Goal: Task Accomplishment & Management: Use online tool/utility

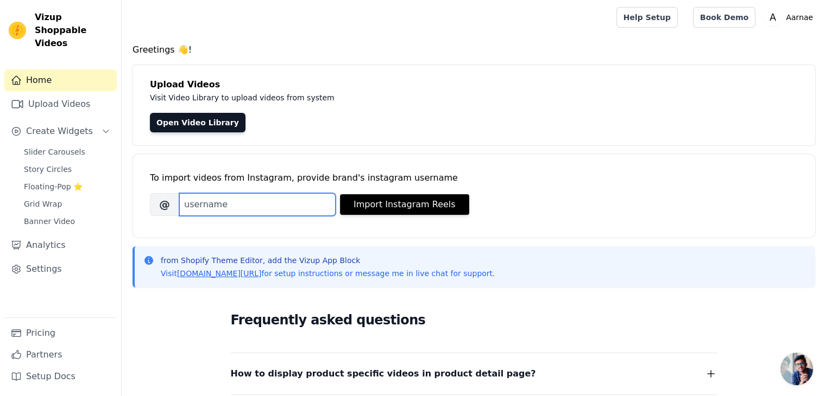
click at [254, 203] on input "Brand's Instagram Username" at bounding box center [257, 204] width 156 height 23
type input "aarnae_"
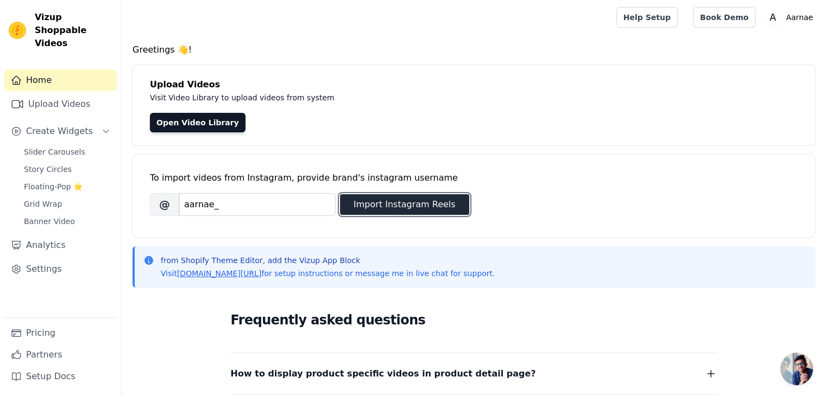
click at [370, 206] on button "Import Instagram Reels" at bounding box center [404, 204] width 129 height 21
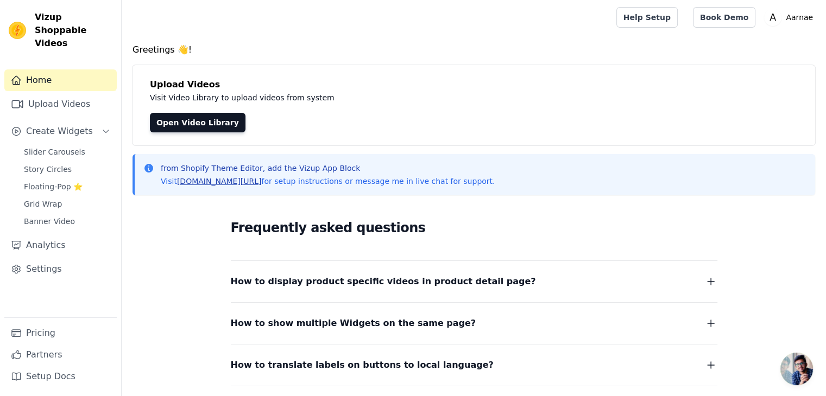
click at [194, 184] on link "[DOMAIN_NAME][URL]" at bounding box center [219, 181] width 85 height 9
click at [191, 123] on link "Open Video Library" at bounding box center [198, 123] width 96 height 20
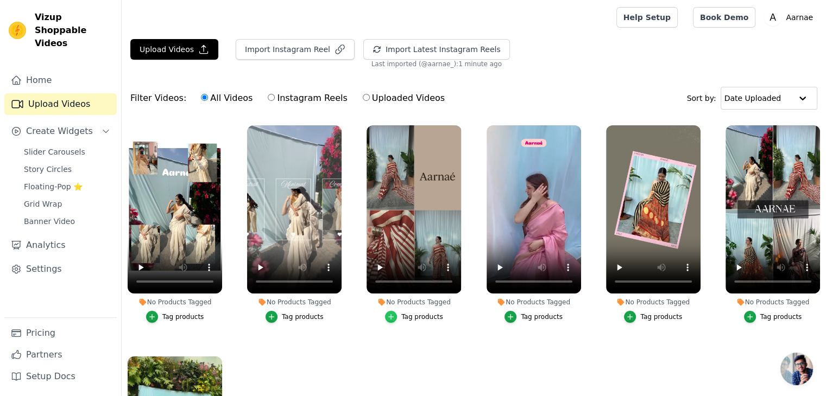
click at [391, 315] on icon "button" at bounding box center [391, 316] width 5 height 5
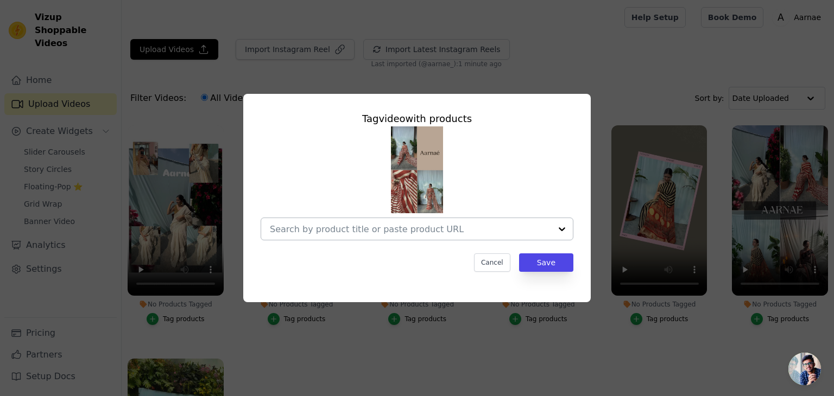
click at [531, 226] on input "No Products Tagged Tag video with products Cancel Save Tag products" at bounding box center [410, 229] width 281 height 10
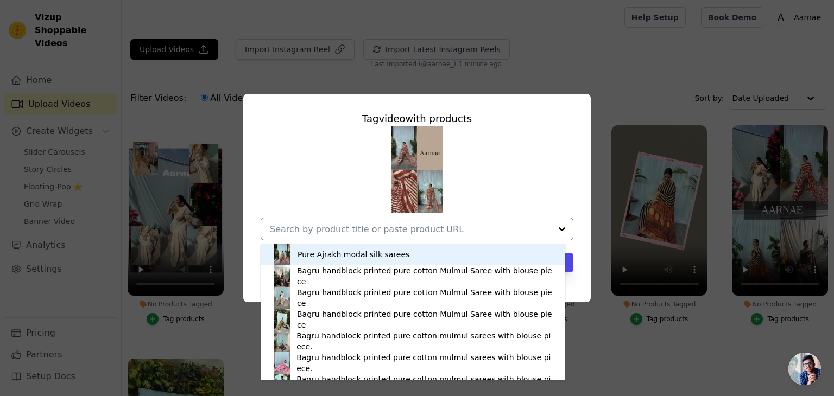
click at [436, 259] on div "Pure Ajrakh modal silk sarees" at bounding box center [413, 255] width 283 height 22
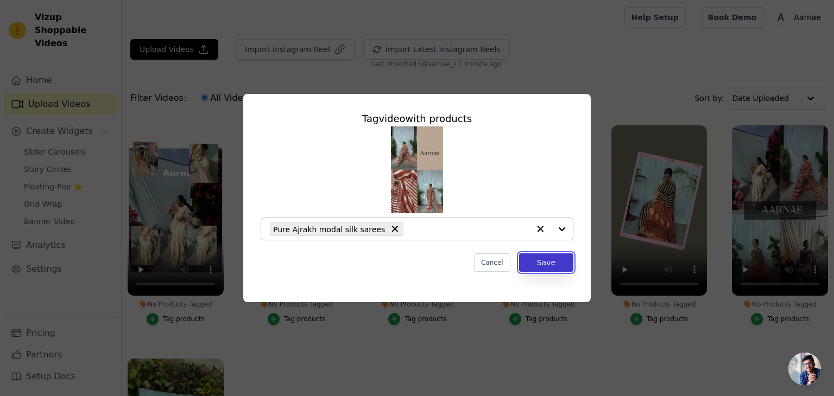
click at [536, 263] on button "Save" at bounding box center [546, 263] width 54 height 18
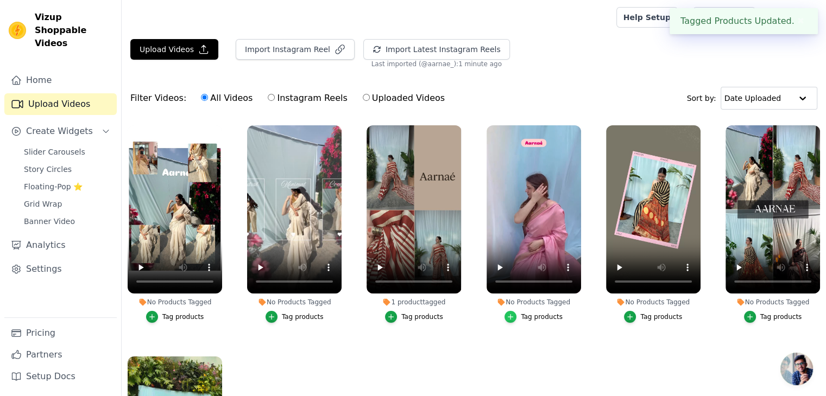
click at [508, 314] on icon "button" at bounding box center [511, 317] width 8 height 8
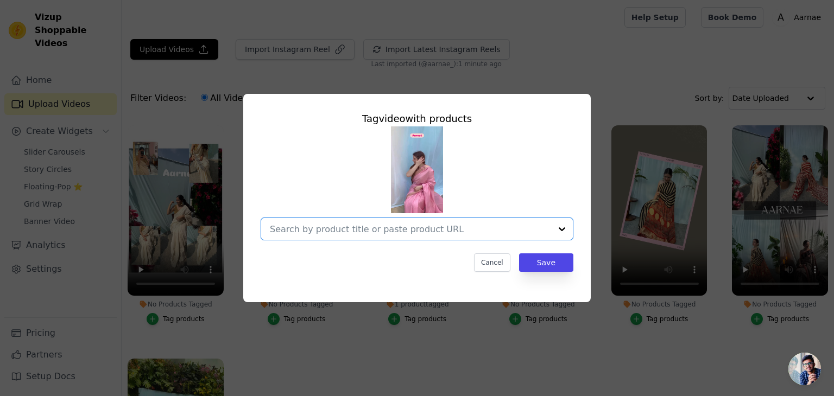
click at [550, 232] on input "No Products Tagged Tag video with products Option undefined, selected. Select i…" at bounding box center [410, 229] width 281 height 10
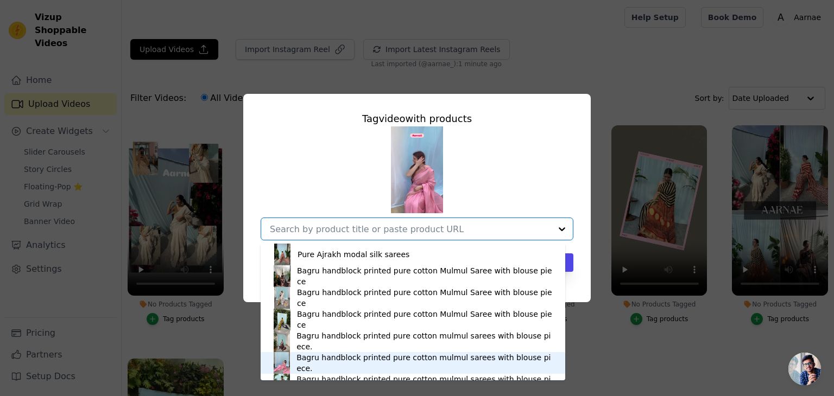
click at [391, 361] on div "Bagru handblock printed pure cotton mulmul sarees with blouse piece." at bounding box center [426, 364] width 258 height 22
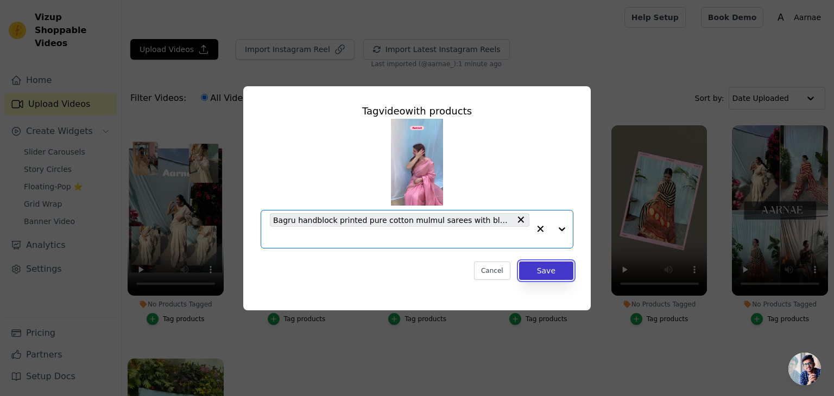
click at [535, 273] on button "Save" at bounding box center [546, 271] width 54 height 18
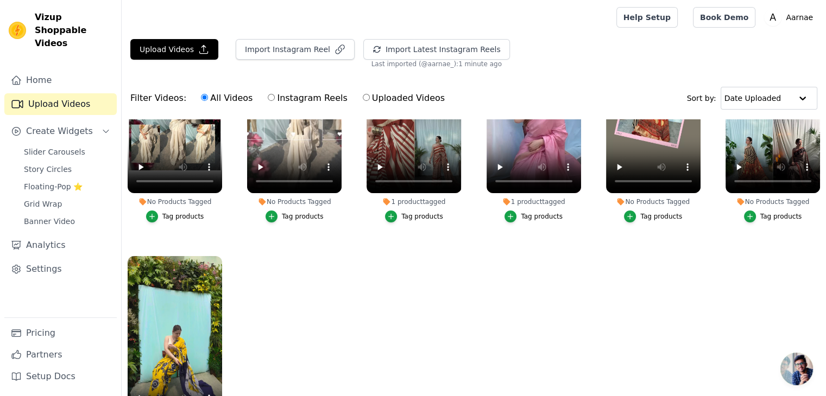
scroll to position [110, 0]
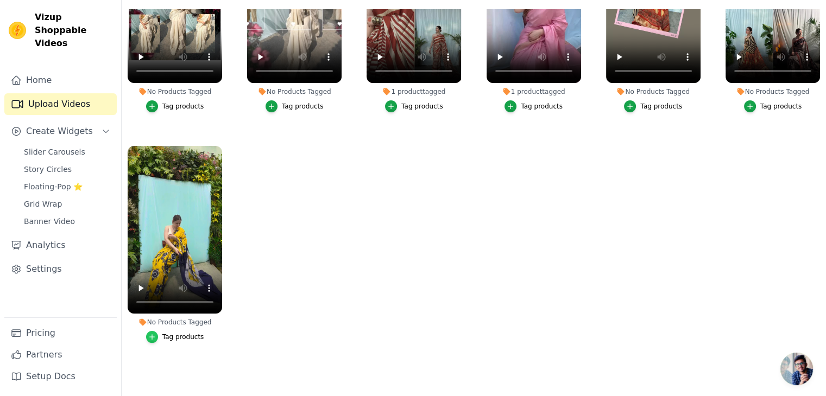
click at [151, 335] on icon "button" at bounding box center [151, 337] width 5 height 5
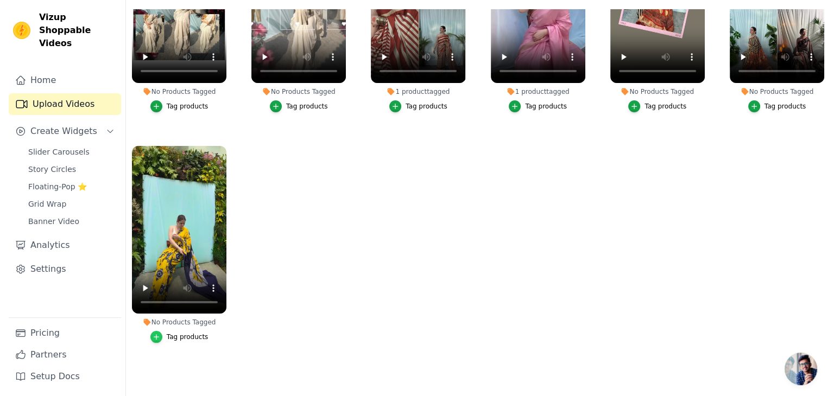
scroll to position [0, 0]
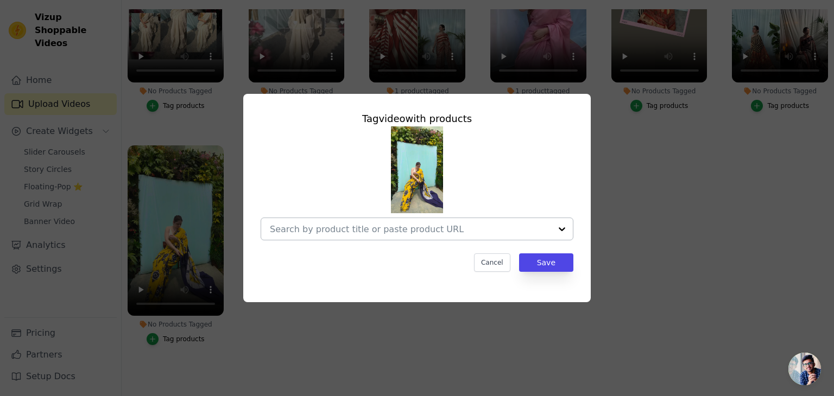
click at [563, 230] on div at bounding box center [562, 229] width 22 height 22
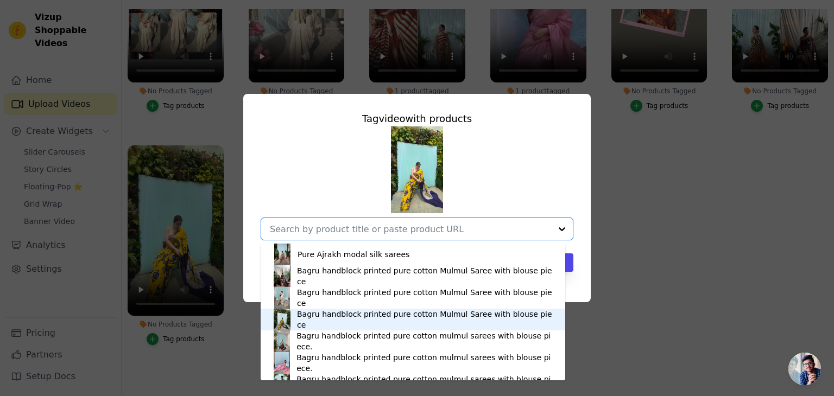
click at [461, 317] on div "Bagru handblock printed pure cotton Mulmul Saree with blouse piece" at bounding box center [425, 320] width 257 height 22
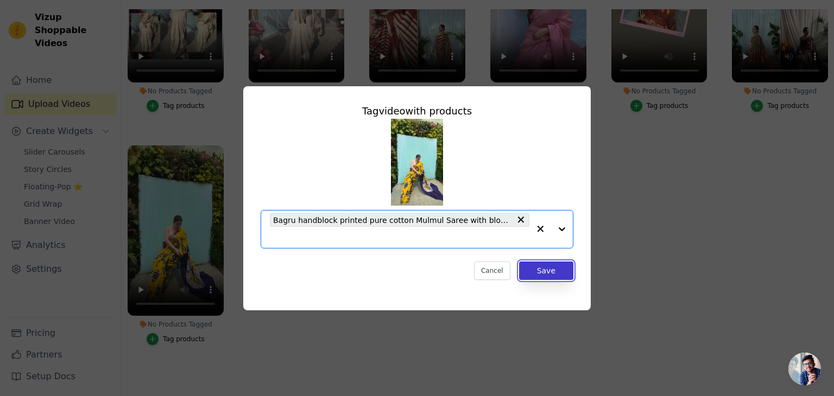
click at [554, 269] on button "Save" at bounding box center [546, 271] width 54 height 18
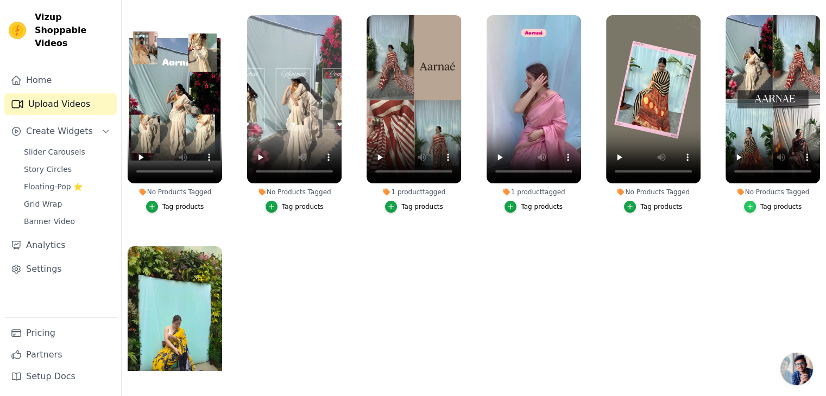
click at [751, 204] on div "button" at bounding box center [750, 207] width 12 height 12
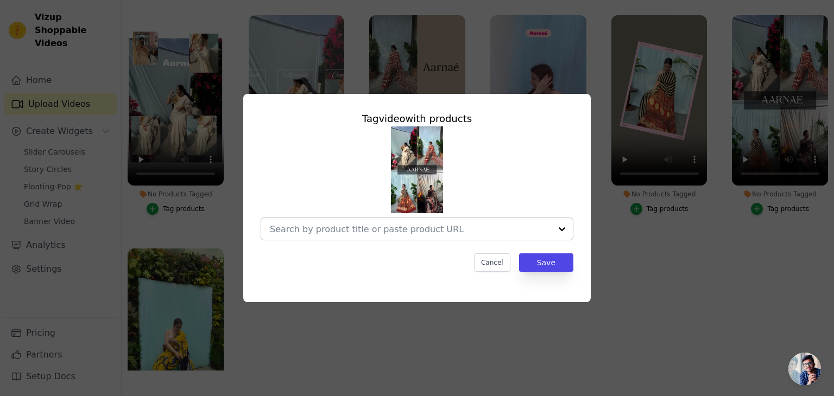
click at [558, 233] on div at bounding box center [562, 229] width 22 height 22
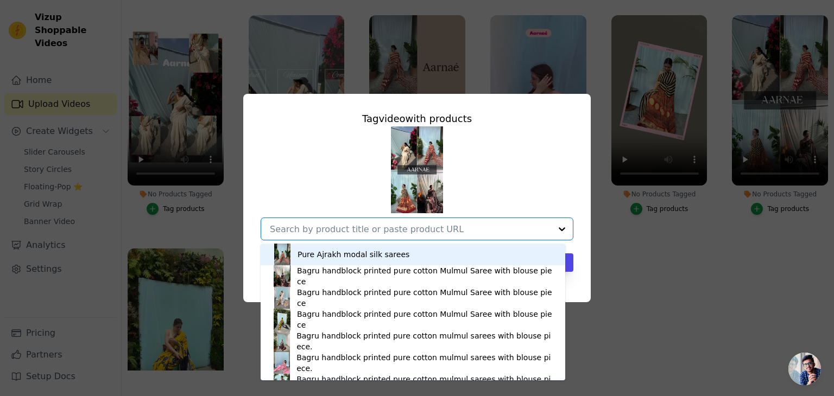
click at [382, 255] on div "Pure Ajrakh modal silk sarees" at bounding box center [354, 254] width 112 height 11
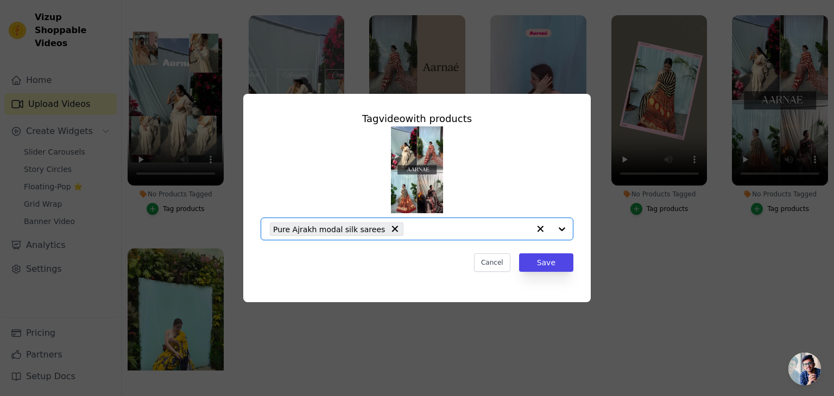
click at [563, 230] on div at bounding box center [551, 229] width 43 height 22
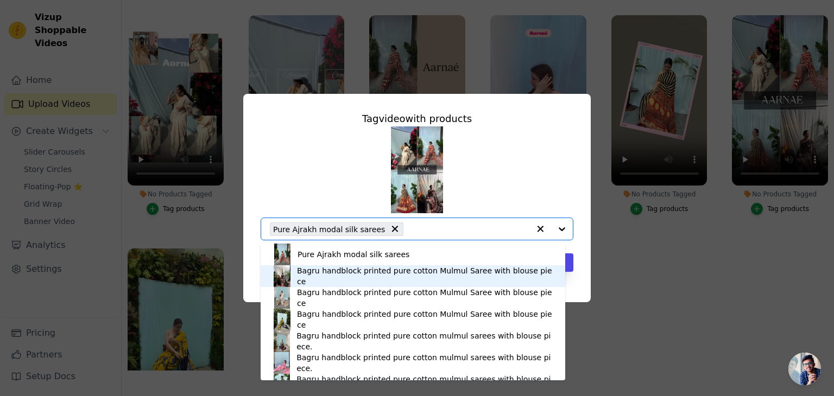
click at [375, 276] on div "Bagru handblock printed pure cotton Mulmul Saree with blouse piece" at bounding box center [425, 277] width 257 height 22
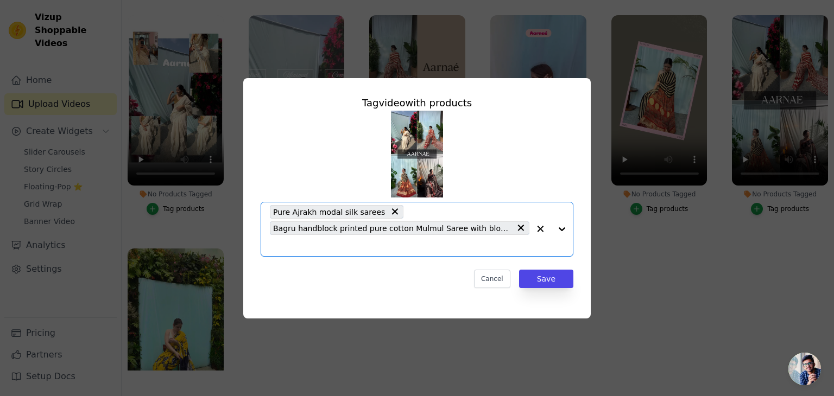
click at [561, 229] on div at bounding box center [551, 230] width 43 height 54
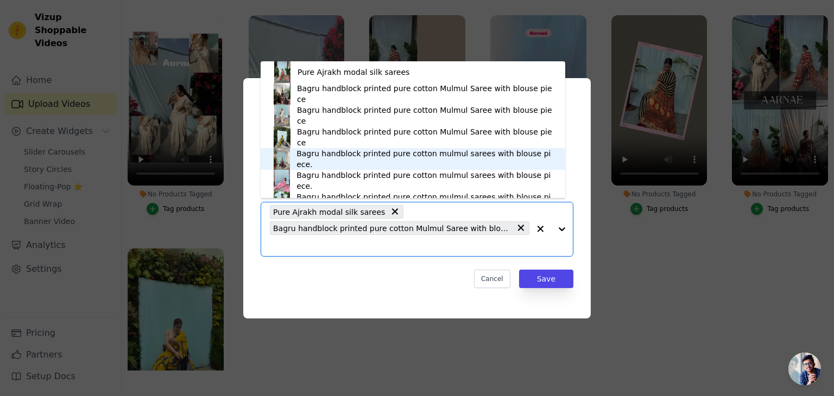
scroll to position [15, 0]
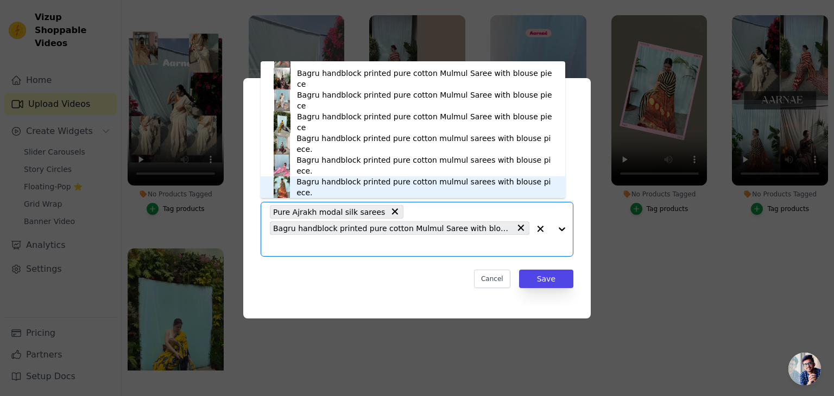
click at [413, 190] on div "Bagru handblock printed pure cotton mulmul sarees with blouse piece." at bounding box center [426, 188] width 258 height 22
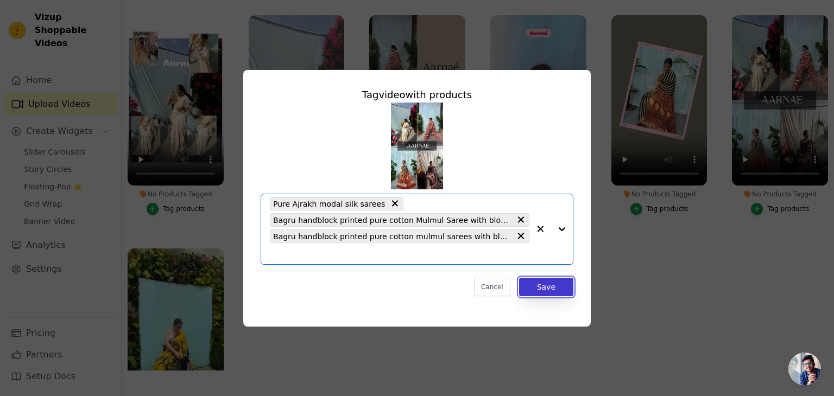
click at [550, 288] on button "Save" at bounding box center [546, 287] width 54 height 18
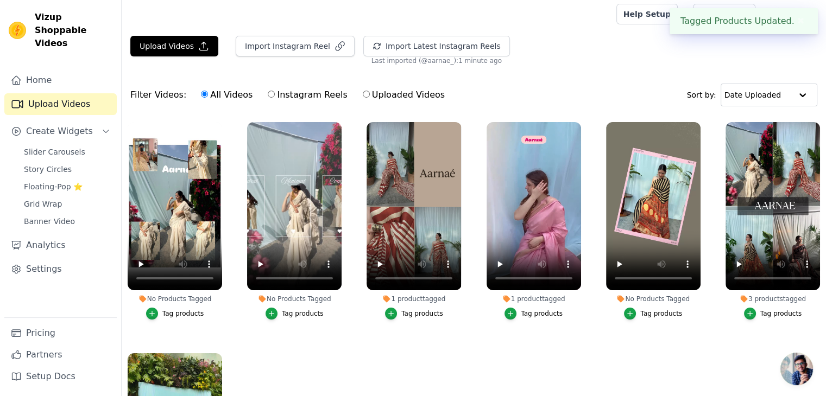
scroll to position [0, 0]
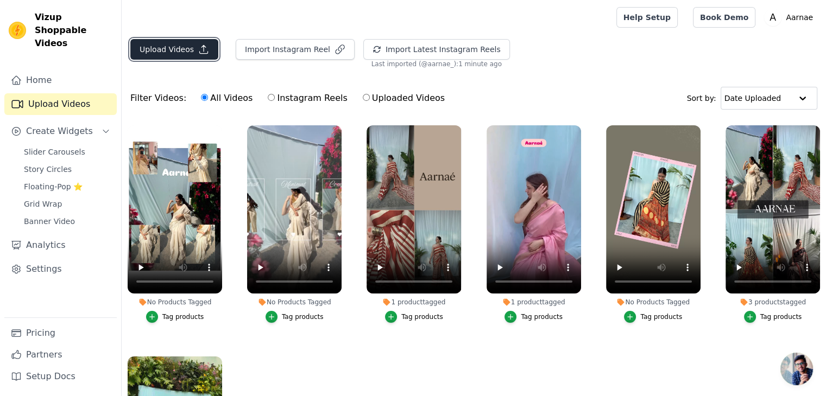
click at [191, 48] on button "Upload Videos" at bounding box center [174, 49] width 88 height 21
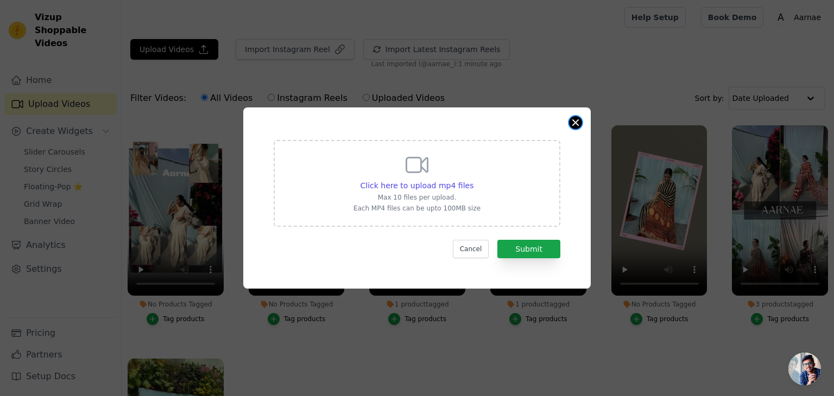
click at [576, 125] on button "Close modal" at bounding box center [575, 122] width 13 height 13
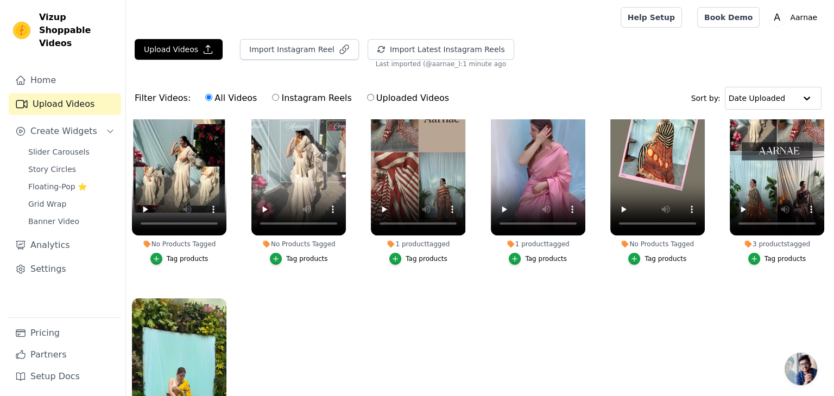
scroll to position [103, 0]
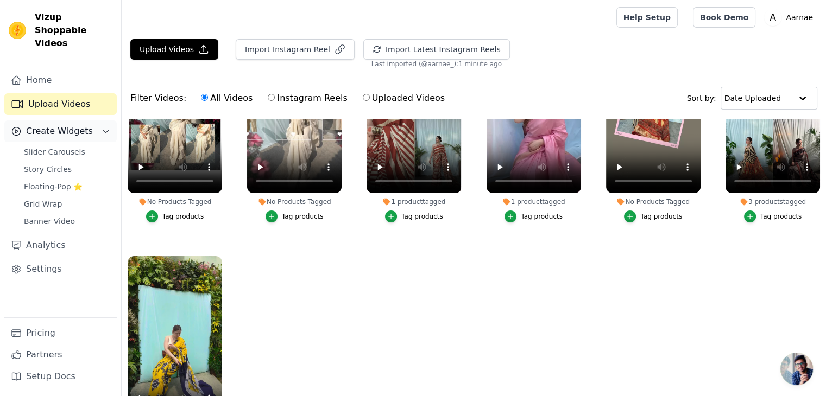
click at [91, 121] on button "Create Widgets" at bounding box center [60, 132] width 112 height 22
click at [51, 181] on span "Floating-Pop ⭐" at bounding box center [53, 186] width 59 height 11
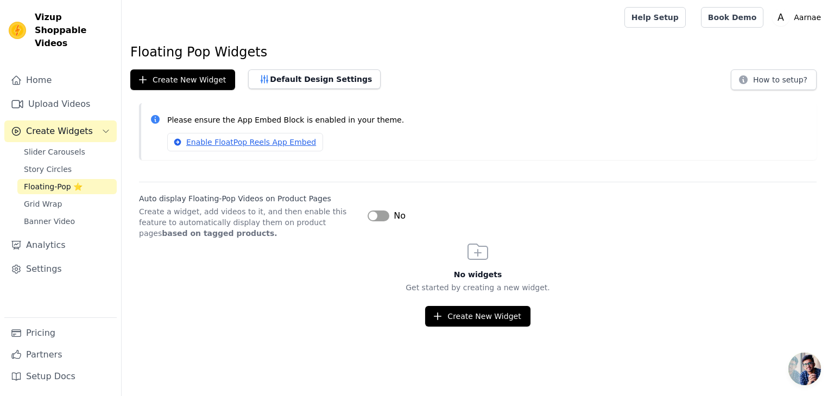
click at [380, 216] on button "Label" at bounding box center [379, 216] width 22 height 11
click at [239, 143] on link "Enable FloatPop Reels App Embed" at bounding box center [245, 142] width 156 height 18
click at [308, 79] on button "Default Design Settings" at bounding box center [314, 80] width 133 height 20
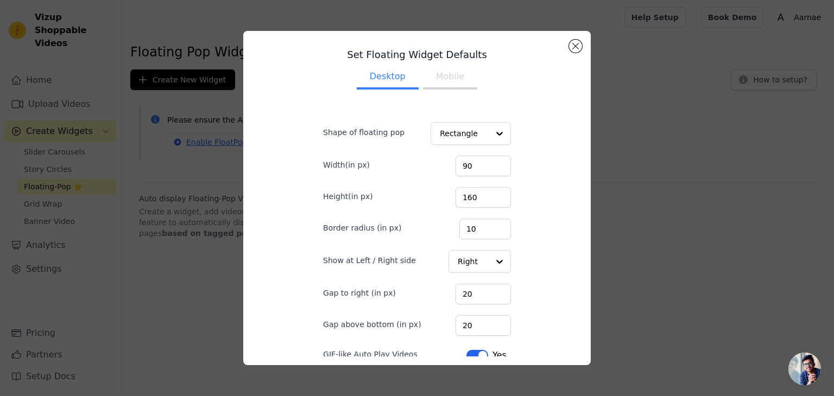
click at [451, 78] on button "Mobile" at bounding box center [450, 78] width 54 height 24
click at [491, 134] on div at bounding box center [500, 134] width 22 height 22
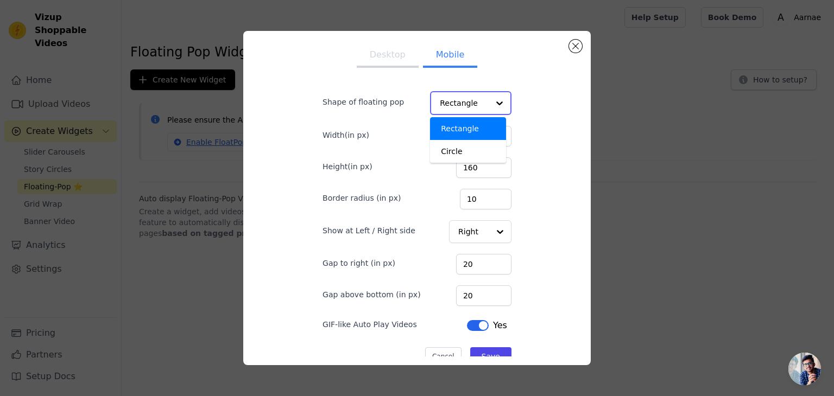
scroll to position [47, 0]
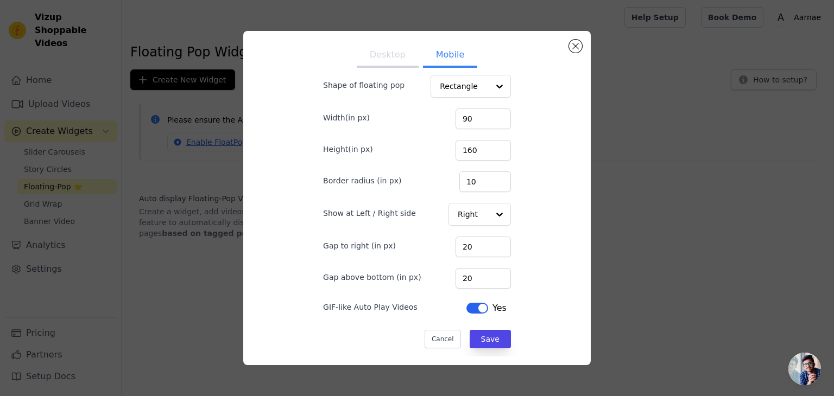
click at [176, 279] on div "Set Floating Widget Defaults Desktop Mobile Shape of floating pop Rectangle Wid…" at bounding box center [417, 198] width 800 height 369
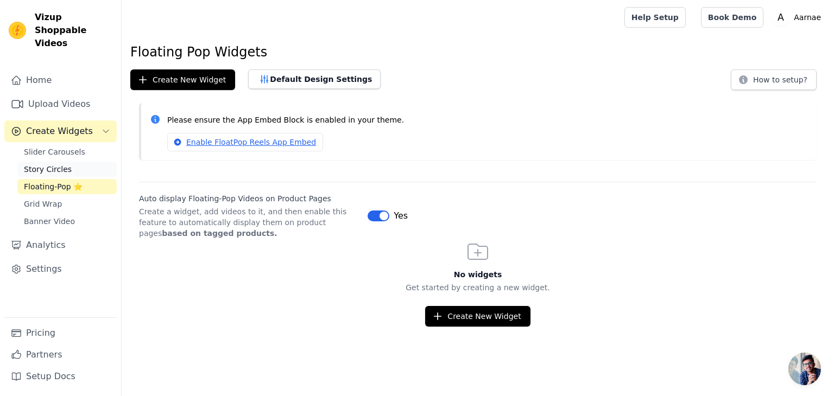
click at [59, 164] on span "Story Circles" at bounding box center [48, 169] width 48 height 11
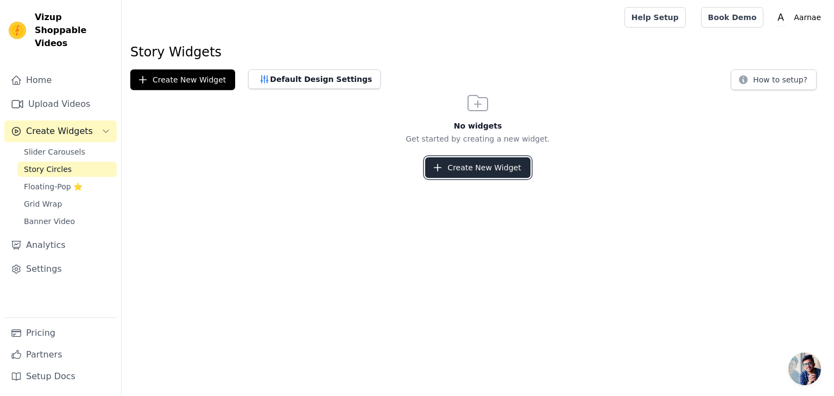
click at [486, 172] on button "Create New Widget" at bounding box center [477, 168] width 105 height 21
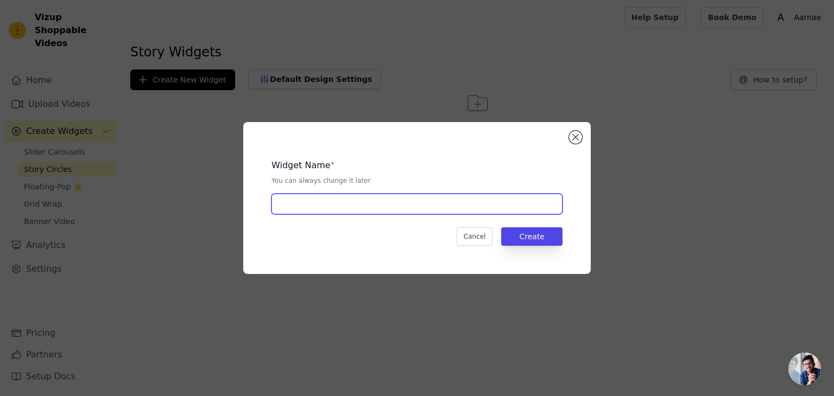
click at [382, 209] on input "text" at bounding box center [417, 204] width 291 height 21
type input "Aarnae"
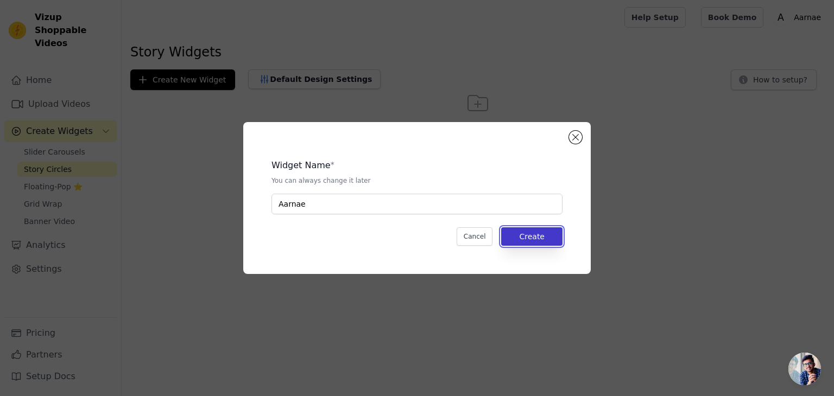
click at [543, 235] on button "Create" at bounding box center [531, 237] width 61 height 18
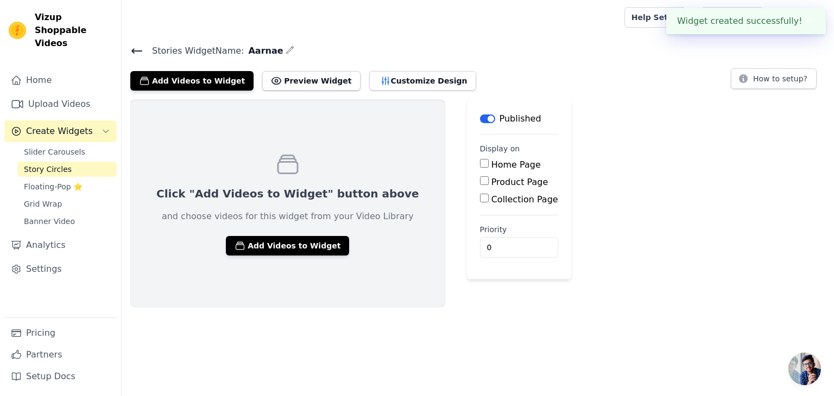
click at [480, 164] on input "Home Page" at bounding box center [484, 163] width 9 height 9
checkbox input "true"
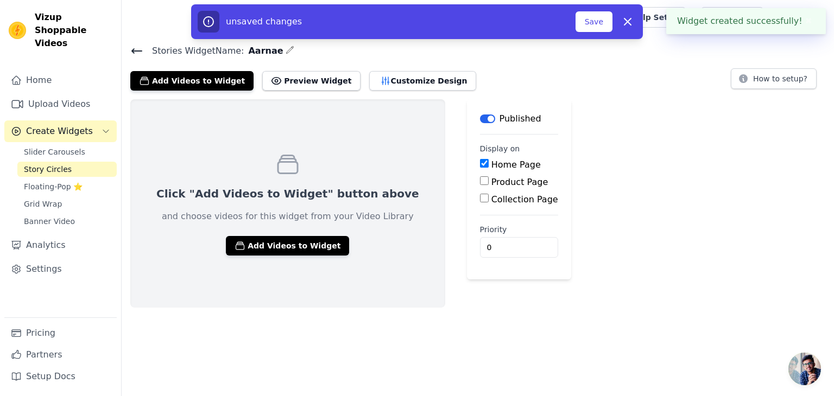
click at [480, 181] on input "Product Page" at bounding box center [484, 181] width 9 height 9
checkbox input "true"
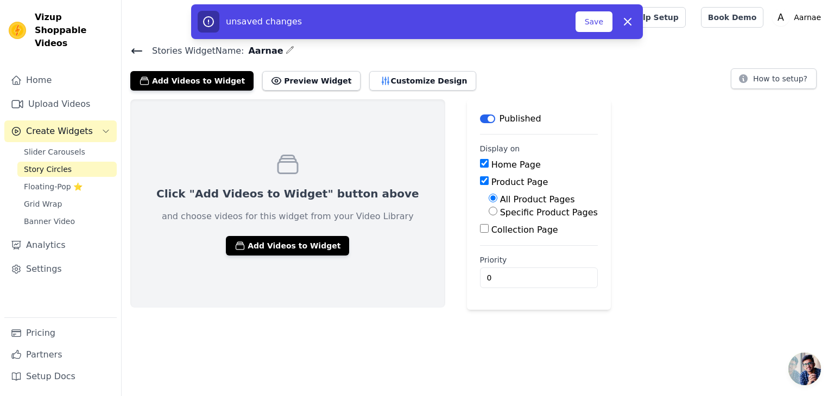
click at [480, 229] on input "Collection Page" at bounding box center [484, 228] width 9 height 9
checkbox input "true"
click at [588, 26] on button "Save" at bounding box center [594, 21] width 37 height 21
click at [608, 99] on div "Click "Add Videos to Widget" button above and choose videos for this widget fro…" at bounding box center [478, 219] width 713 height 241
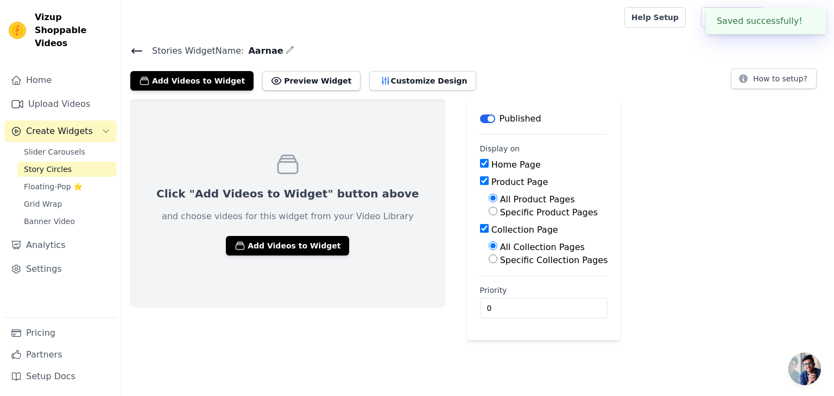
click at [596, 21] on div at bounding box center [370, 17] width 481 height 35
click at [303, 82] on button "Preview Widget" at bounding box center [311, 81] width 98 height 20
click at [274, 81] on button "Preview Widget" at bounding box center [311, 81] width 98 height 20
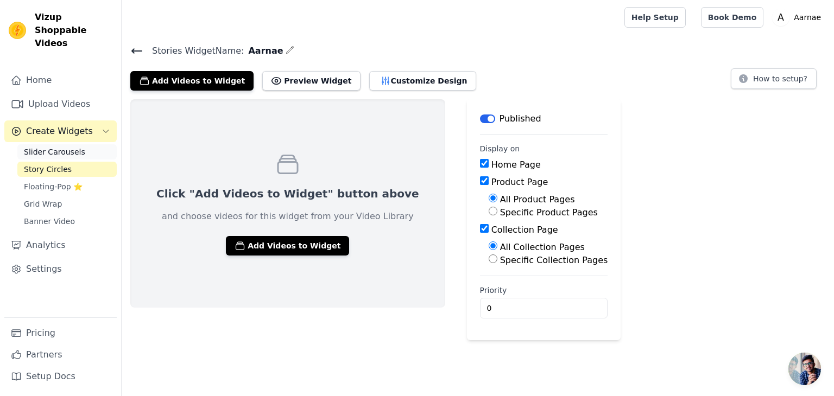
click at [56, 145] on link "Slider Carousels" at bounding box center [66, 151] width 99 height 15
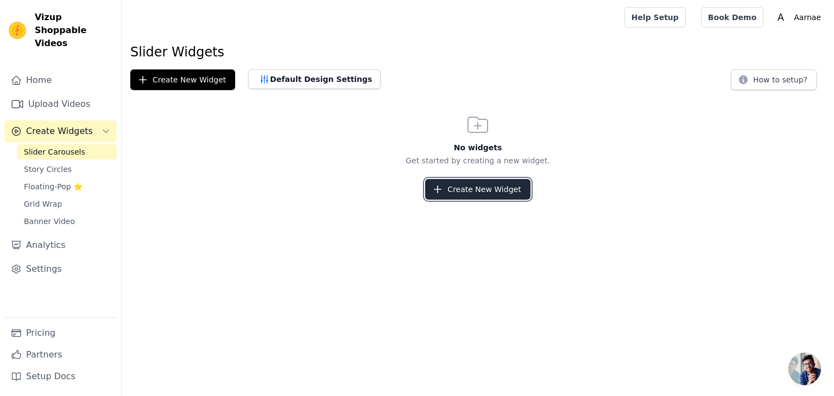
click at [443, 191] on icon "button" at bounding box center [437, 189] width 11 height 11
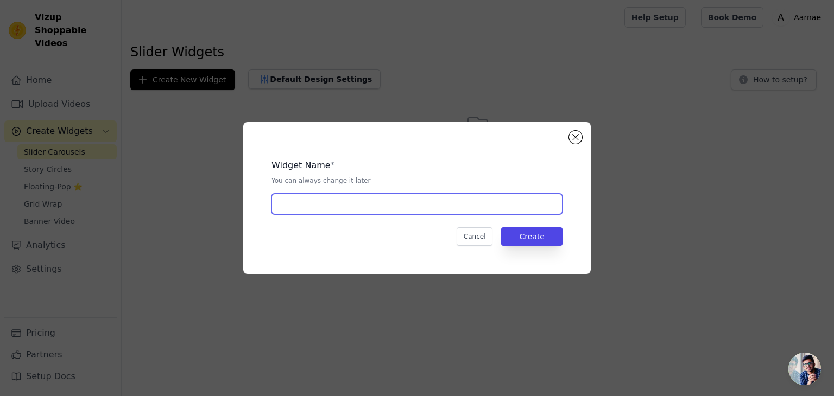
click at [413, 211] on input "text" at bounding box center [417, 204] width 291 height 21
click at [430, 210] on input "text" at bounding box center [417, 204] width 291 height 21
type input "Aarnae"
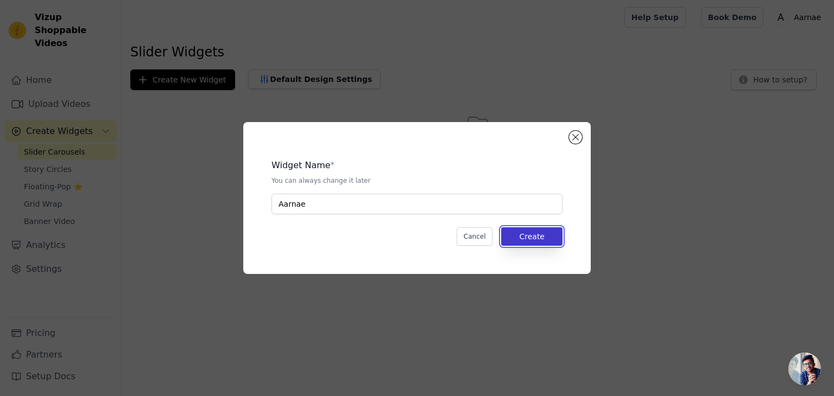
click at [541, 235] on button "Create" at bounding box center [531, 237] width 61 height 18
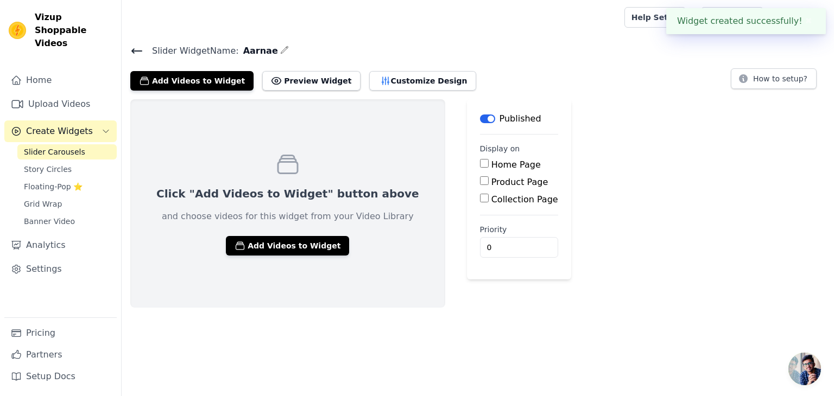
click at [480, 165] on input "Home Page" at bounding box center [484, 163] width 9 height 9
checkbox input "true"
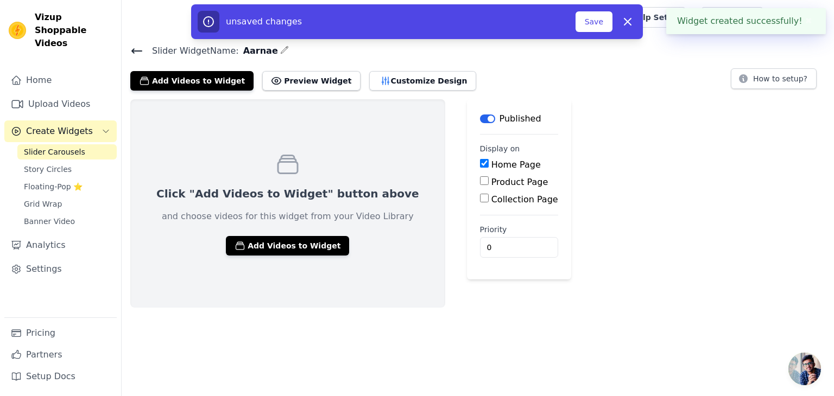
click at [480, 184] on input "Product Page" at bounding box center [484, 181] width 9 height 9
checkbox input "true"
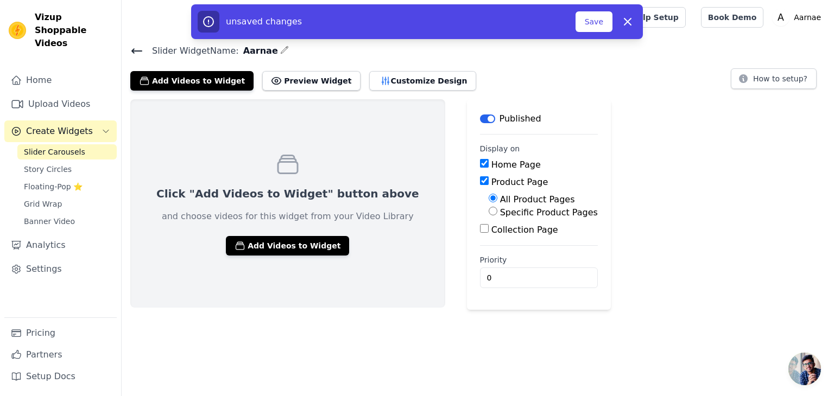
click at [480, 227] on input "Collection Page" at bounding box center [484, 228] width 9 height 9
checkbox input "true"
click at [594, 24] on button "Save" at bounding box center [594, 21] width 37 height 21
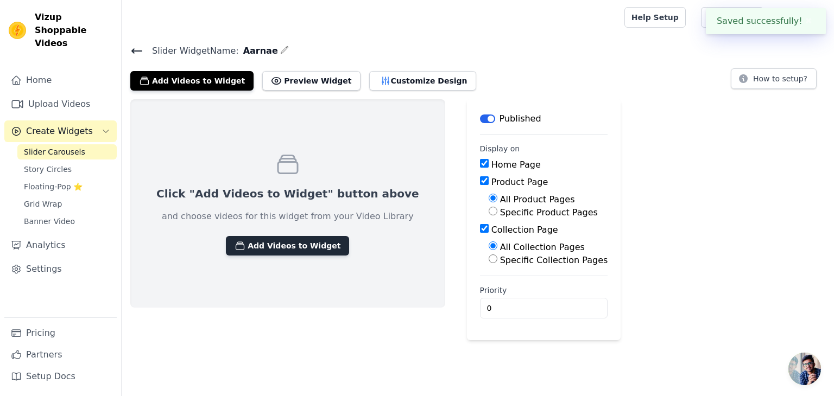
click at [254, 247] on button "Add Videos to Widget" at bounding box center [287, 246] width 123 height 20
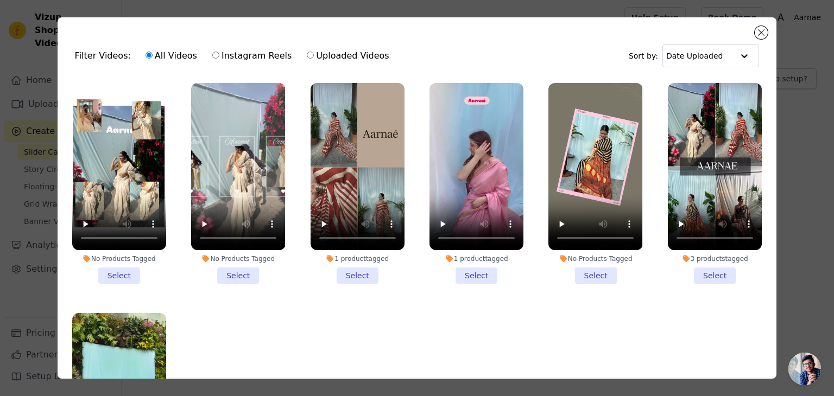
click at [471, 274] on li "1 product tagged Select" at bounding box center [477, 183] width 94 height 201
click at [0, 0] on input "1 product tagged Select" at bounding box center [0, 0] width 0 height 0
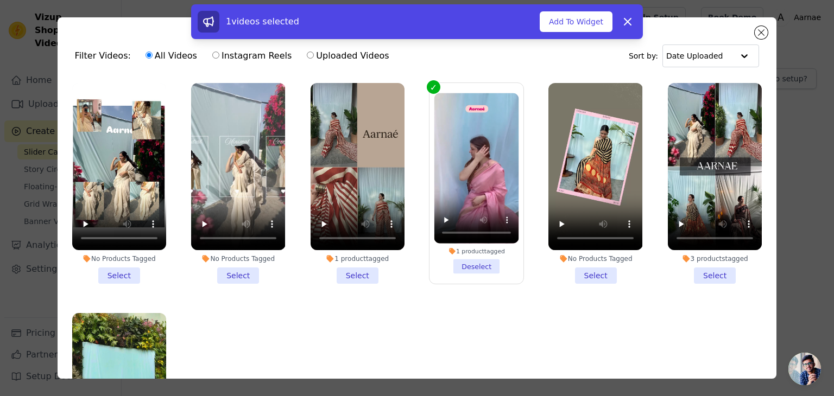
click at [356, 274] on li "1 product tagged Select" at bounding box center [358, 183] width 94 height 201
click at [0, 0] on input "1 product tagged Select" at bounding box center [0, 0] width 0 height 0
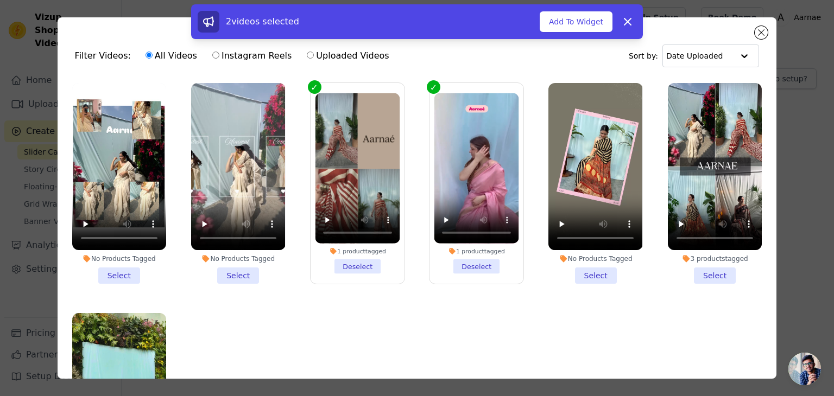
click at [700, 272] on li "3 products tagged Select" at bounding box center [715, 183] width 94 height 201
click at [0, 0] on input "3 products tagged Select" at bounding box center [0, 0] width 0 height 0
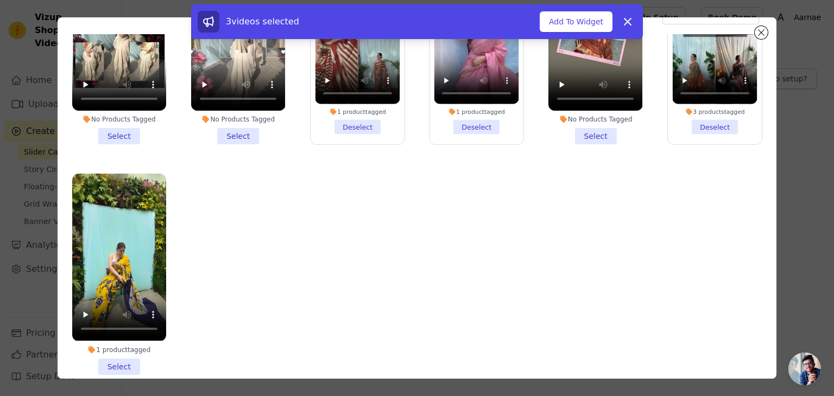
scroll to position [94, 0]
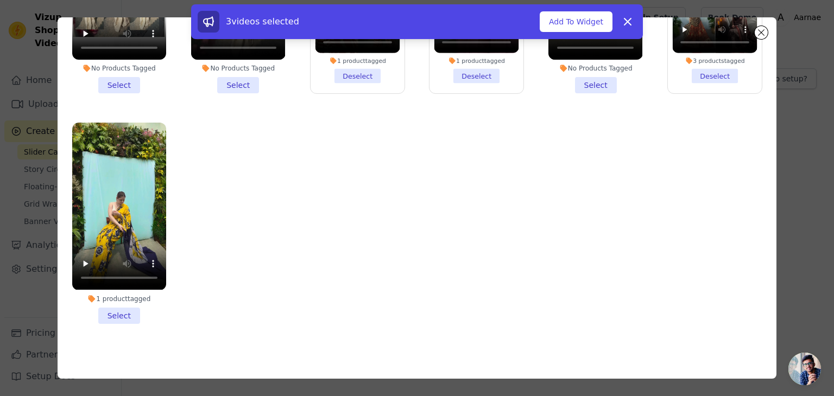
click at [123, 305] on li "1 product tagged Select" at bounding box center [119, 223] width 94 height 201
click at [0, 0] on input "1 product tagged Select" at bounding box center [0, 0] width 0 height 0
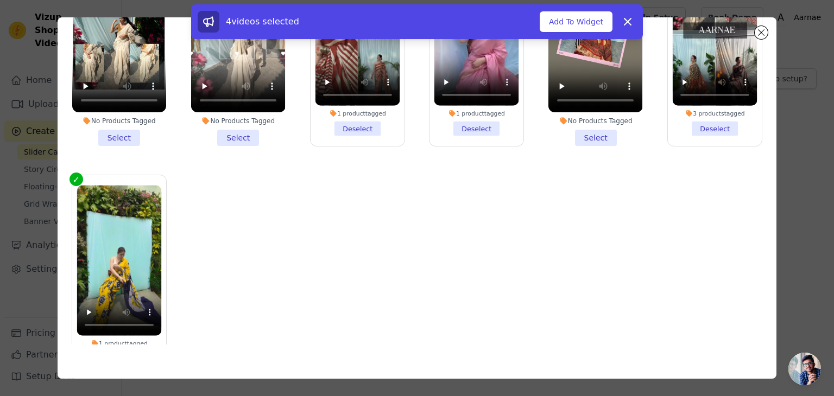
scroll to position [0, 0]
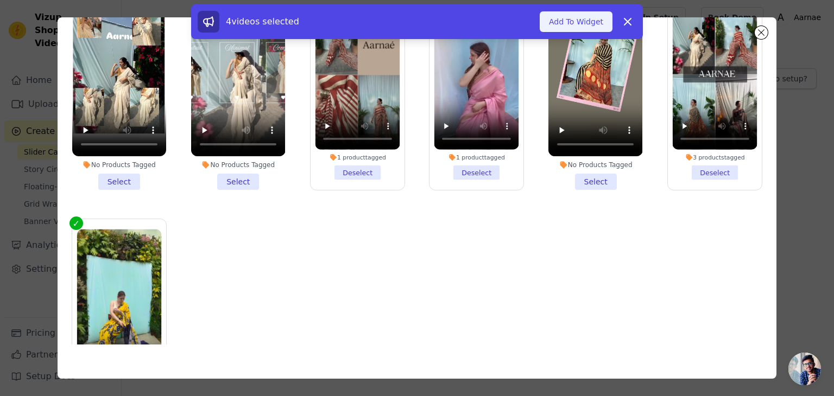
click at [565, 19] on button "Add To Widget" at bounding box center [576, 21] width 73 height 21
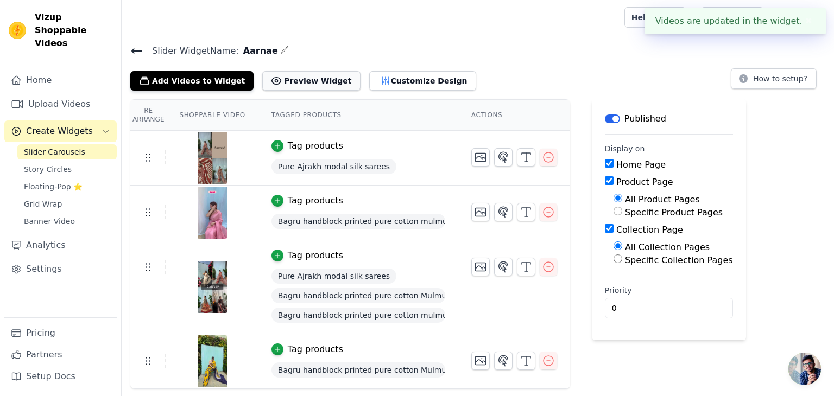
click at [306, 78] on button "Preview Widget" at bounding box center [311, 81] width 98 height 20
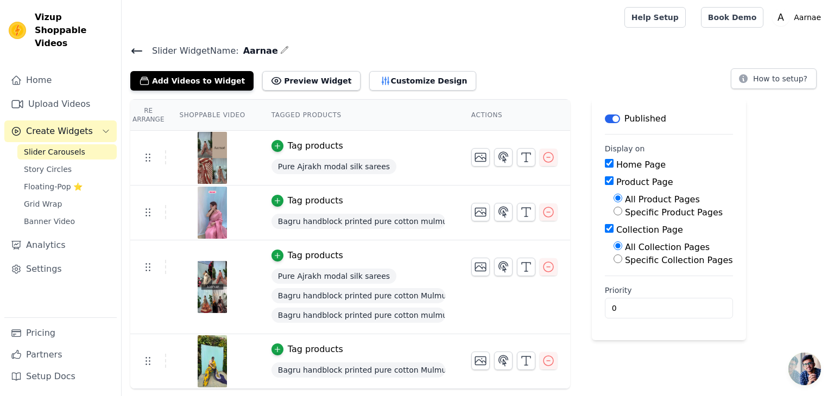
click at [605, 118] on button "Label" at bounding box center [612, 119] width 15 height 9
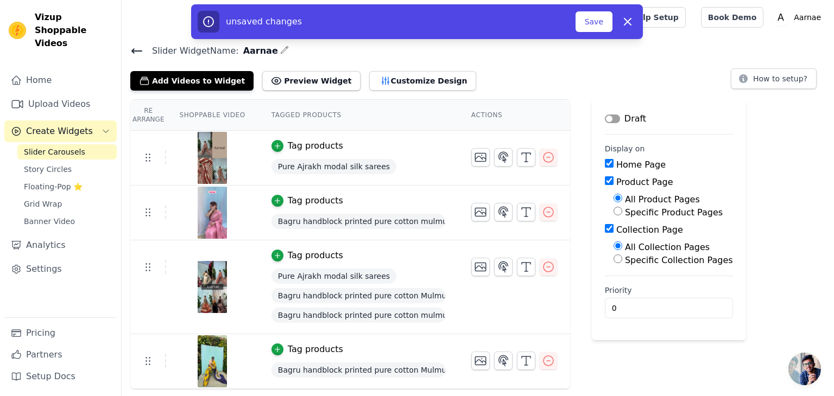
click at [605, 118] on button "Label" at bounding box center [612, 119] width 15 height 9
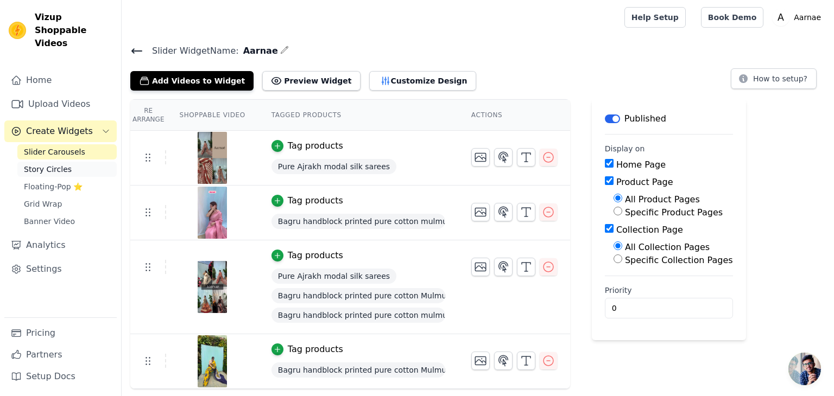
click at [65, 162] on link "Story Circles" at bounding box center [66, 169] width 99 height 15
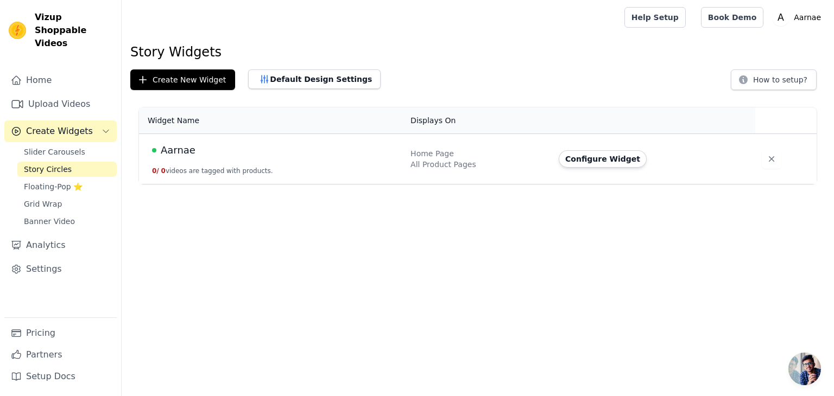
click at [334, 150] on div "Aarnae" at bounding box center [275, 150] width 246 height 15
click at [596, 159] on button "Configure Widget" at bounding box center [603, 158] width 88 height 17
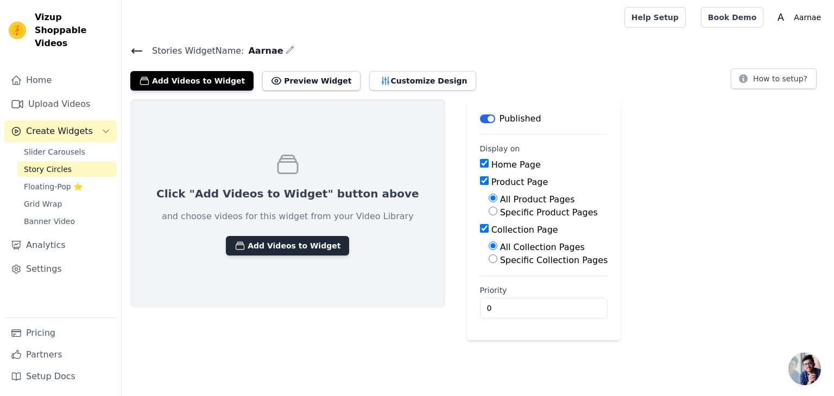
click at [305, 247] on button "Add Videos to Widget" at bounding box center [287, 246] width 123 height 20
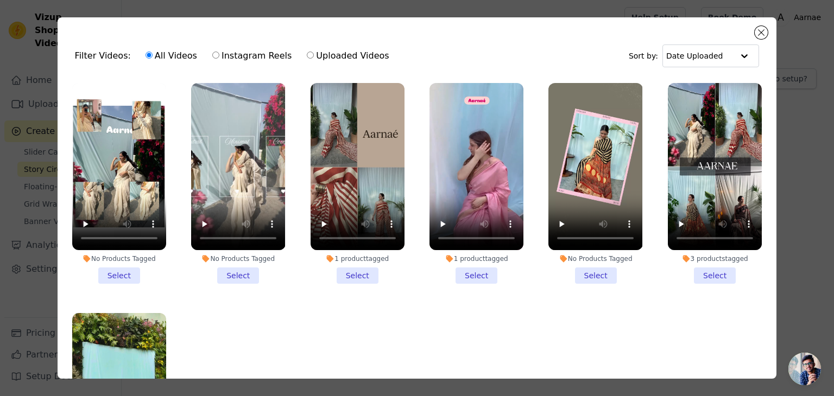
click at [115, 272] on li "No Products Tagged Select" at bounding box center [119, 183] width 94 height 201
click at [0, 0] on input "No Products Tagged Select" at bounding box center [0, 0] width 0 height 0
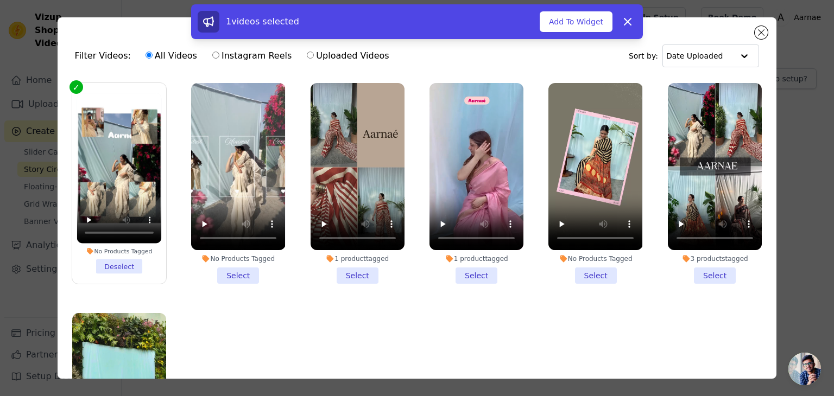
click at [235, 268] on li "No Products Tagged Select" at bounding box center [238, 183] width 94 height 201
click at [0, 0] on input "No Products Tagged Select" at bounding box center [0, 0] width 0 height 0
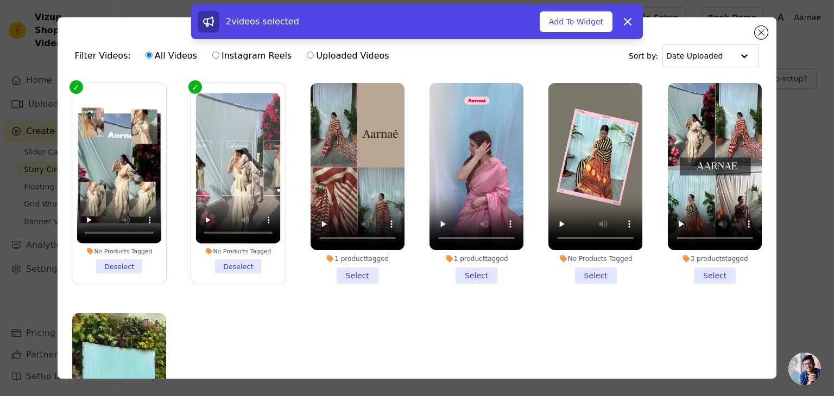
click at [248, 263] on li "No Products Tagged Deselect" at bounding box center [238, 183] width 85 height 181
click at [0, 0] on input "No Products Tagged Deselect" at bounding box center [0, 0] width 0 height 0
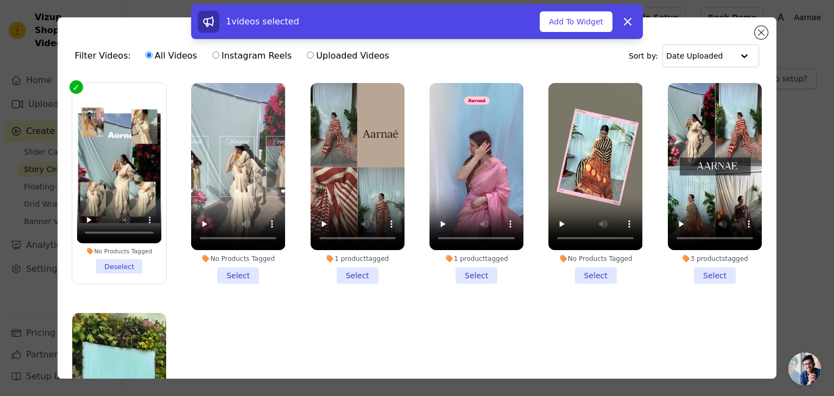
click at [358, 273] on li "1 product tagged Select" at bounding box center [358, 183] width 94 height 201
click at [0, 0] on input "1 product tagged Select" at bounding box center [0, 0] width 0 height 0
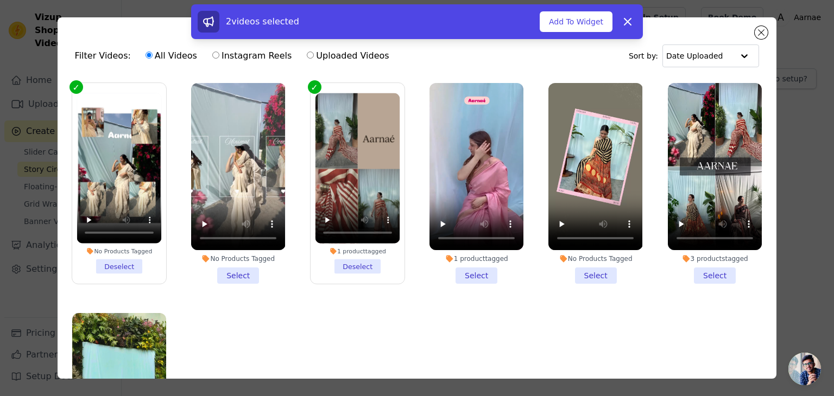
click at [238, 270] on li "No Products Tagged Select" at bounding box center [238, 183] width 94 height 201
click at [0, 0] on input "No Products Tagged Select" at bounding box center [0, 0] width 0 height 0
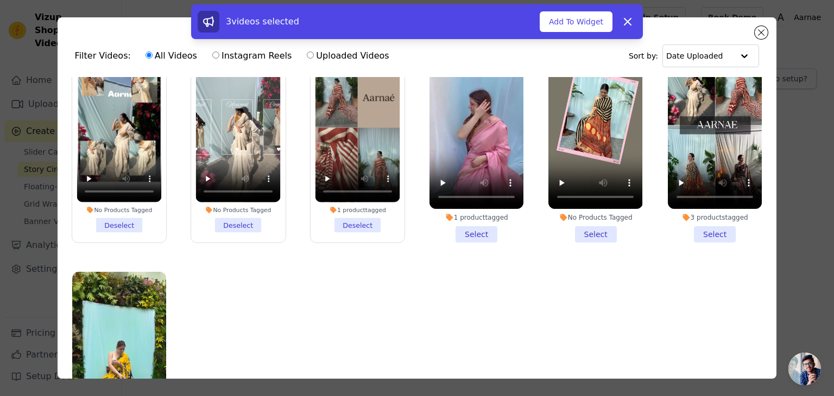
scroll to position [97, 0]
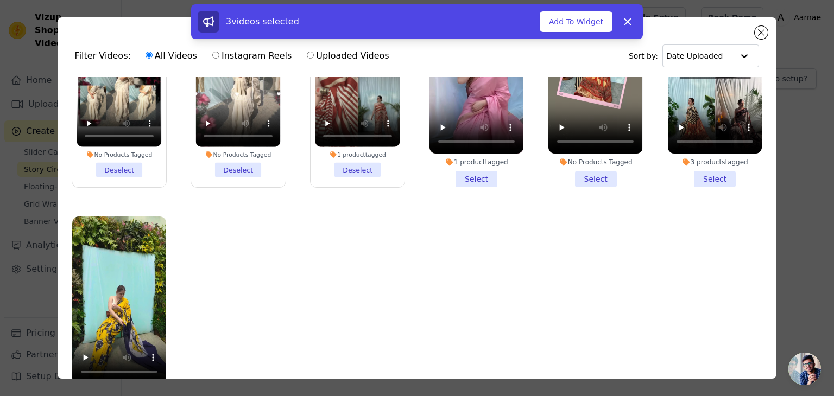
click at [480, 172] on li "1 product tagged Select" at bounding box center [477, 86] width 94 height 201
click at [0, 0] on input "1 product tagged Select" at bounding box center [0, 0] width 0 height 0
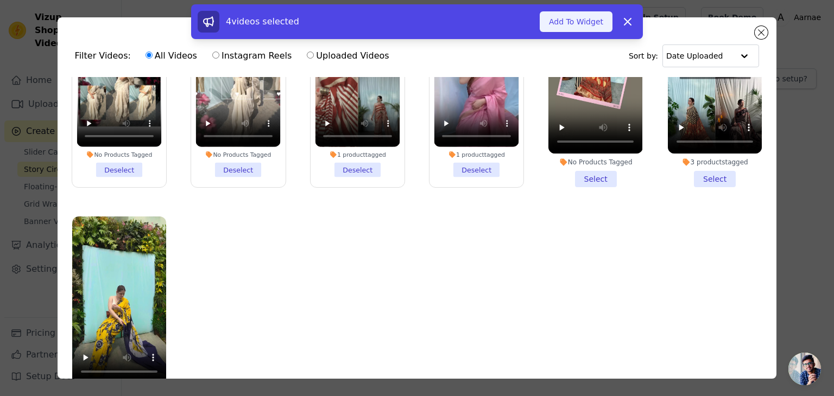
click at [568, 21] on button "Add To Widget" at bounding box center [576, 21] width 73 height 21
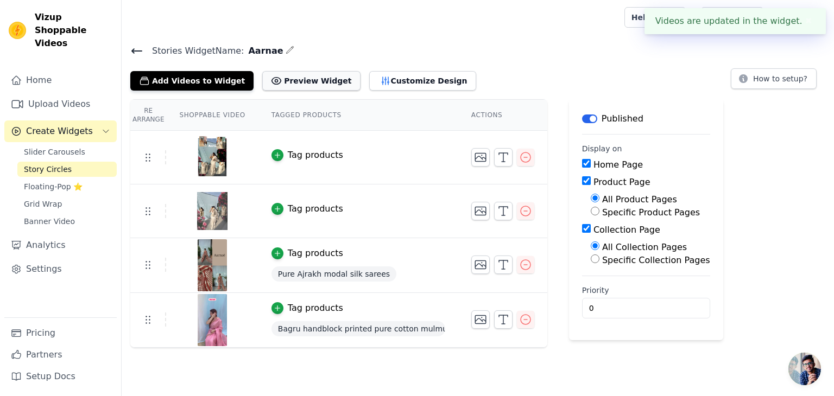
click at [299, 83] on button "Preview Widget" at bounding box center [311, 81] width 98 height 20
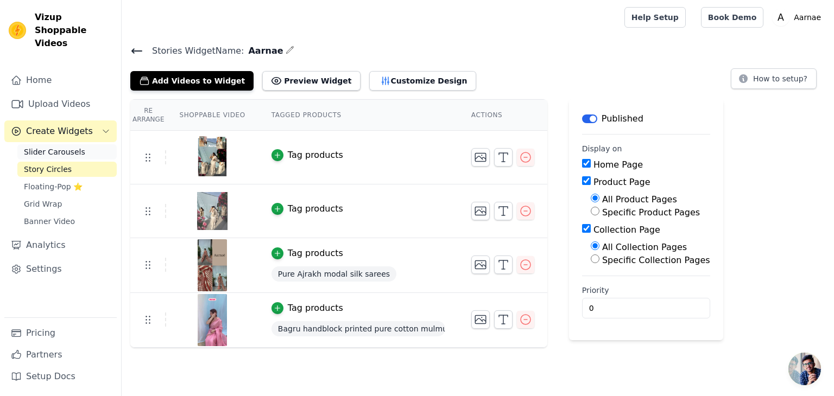
click at [64, 147] on span "Slider Carousels" at bounding box center [54, 152] width 61 height 11
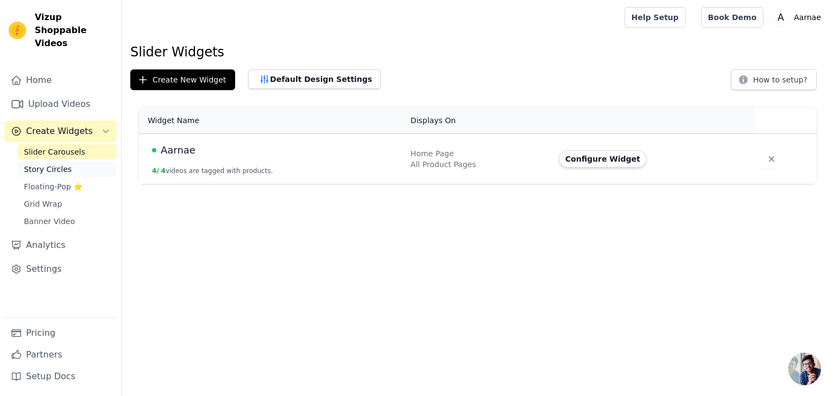
click at [90, 162] on link "Story Circles" at bounding box center [66, 169] width 99 height 15
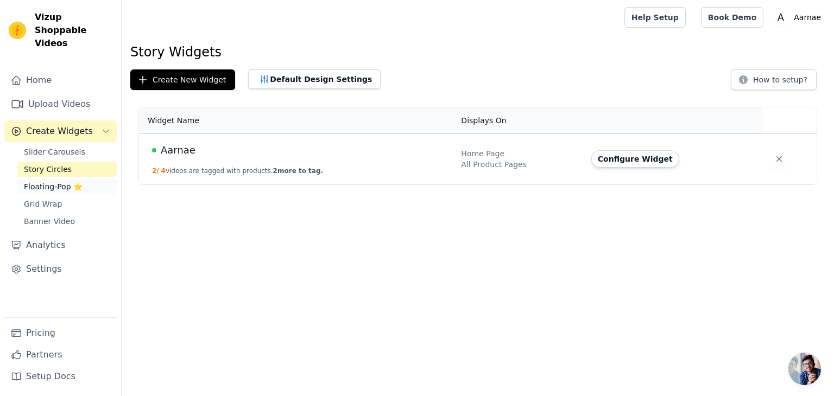
click at [68, 181] on span "Floating-Pop ⭐" at bounding box center [53, 186] width 59 height 11
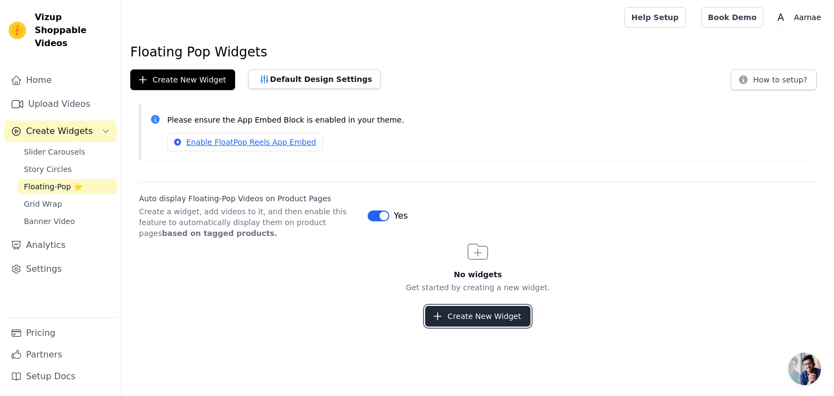
click at [447, 319] on button "Create New Widget" at bounding box center [477, 316] width 105 height 21
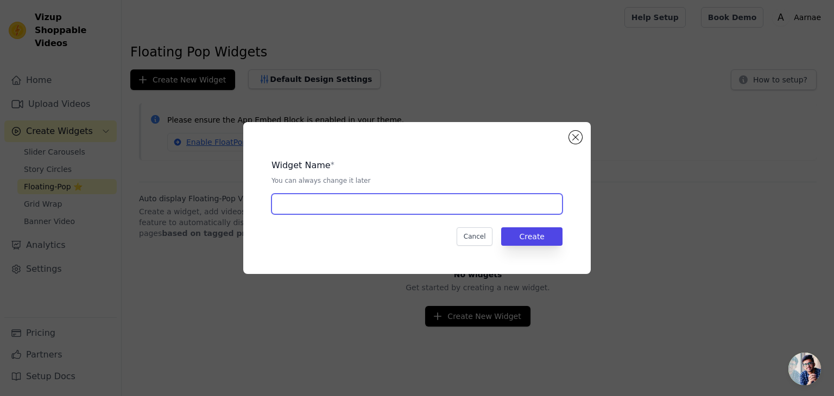
click at [329, 204] on input "text" at bounding box center [417, 204] width 291 height 21
type input "Aarnae"
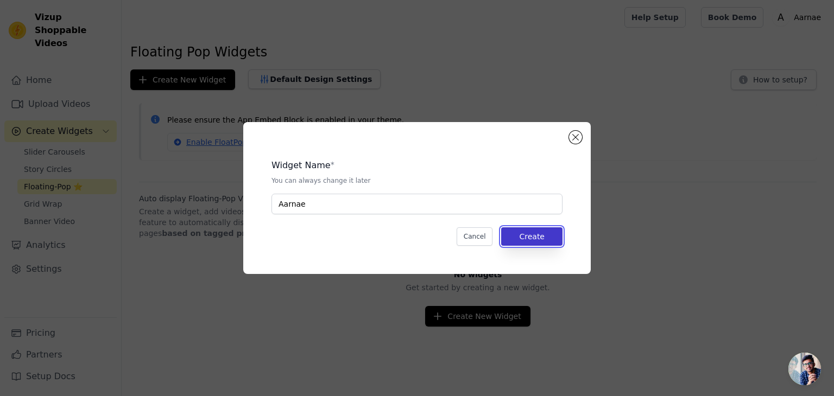
click at [526, 236] on button "Create" at bounding box center [531, 237] width 61 height 18
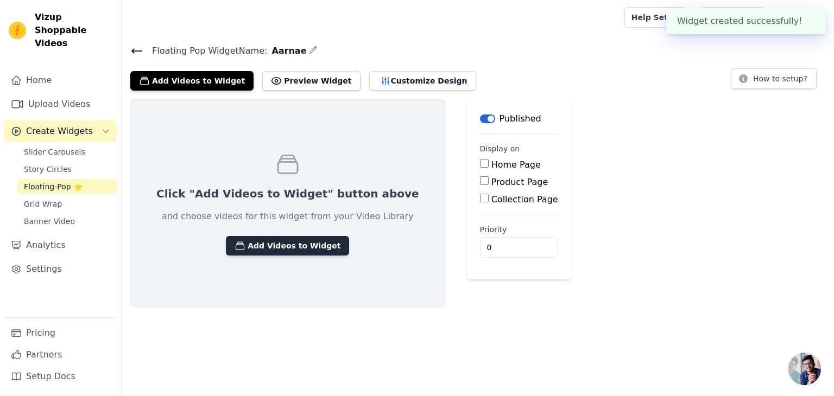
click at [295, 247] on button "Add Videos to Widget" at bounding box center [287, 246] width 123 height 20
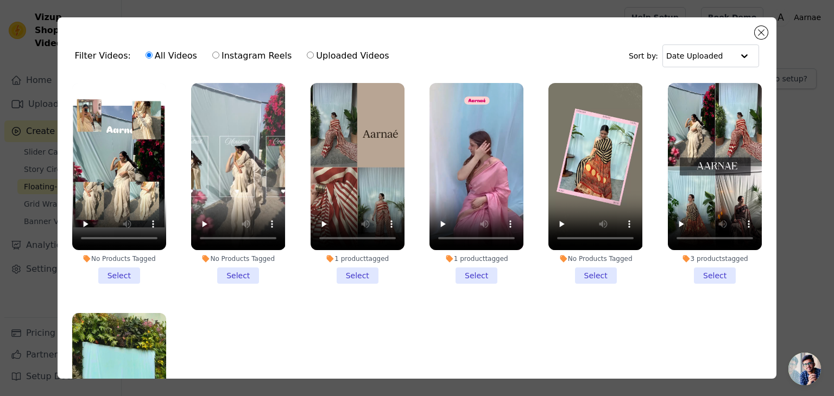
click at [707, 272] on li "3 products tagged Select" at bounding box center [715, 183] width 94 height 201
click at [0, 0] on input "3 products tagged Select" at bounding box center [0, 0] width 0 height 0
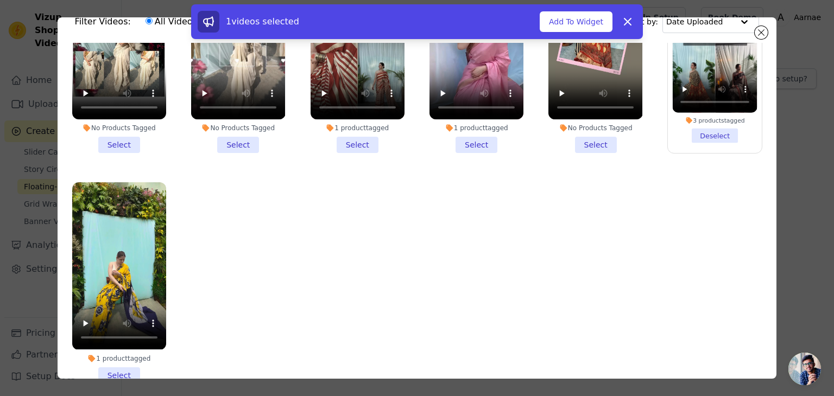
scroll to position [94, 0]
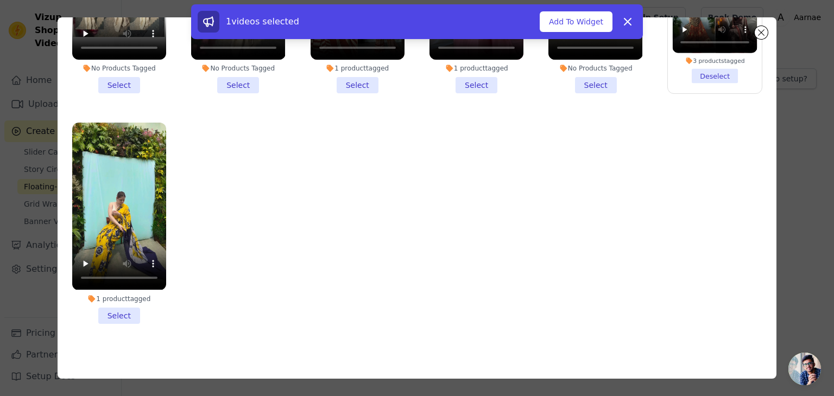
click at [134, 307] on li "1 product tagged Select" at bounding box center [119, 223] width 94 height 201
click at [0, 0] on input "1 product tagged Select" at bounding box center [0, 0] width 0 height 0
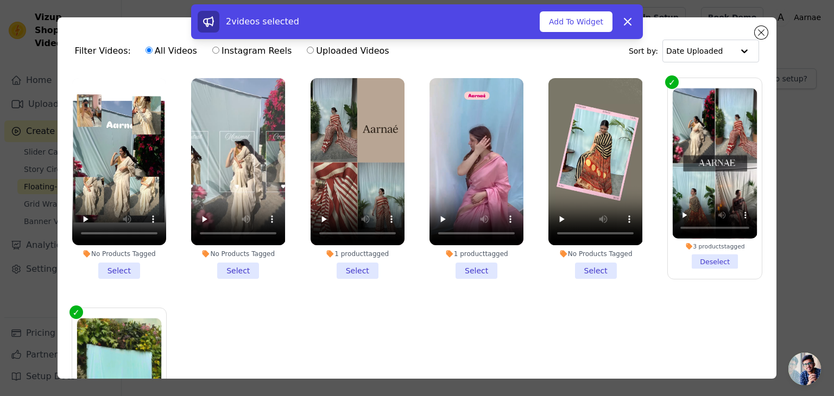
scroll to position [0, 0]
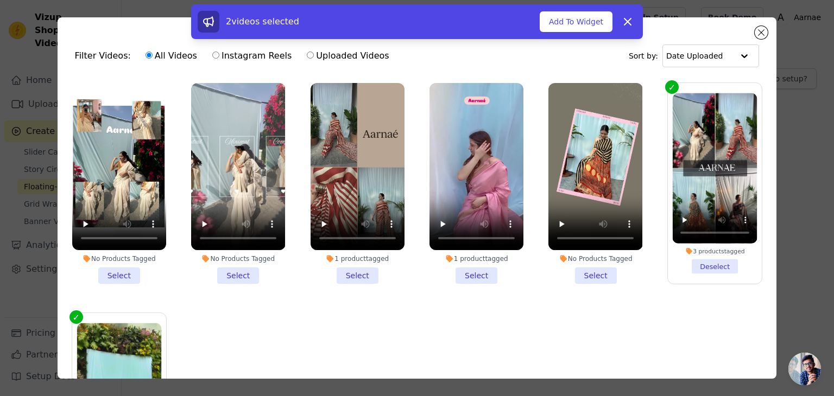
click at [577, 273] on li "No Products Tagged Select" at bounding box center [596, 183] width 94 height 201
click at [0, 0] on input "No Products Tagged Select" at bounding box center [0, 0] width 0 height 0
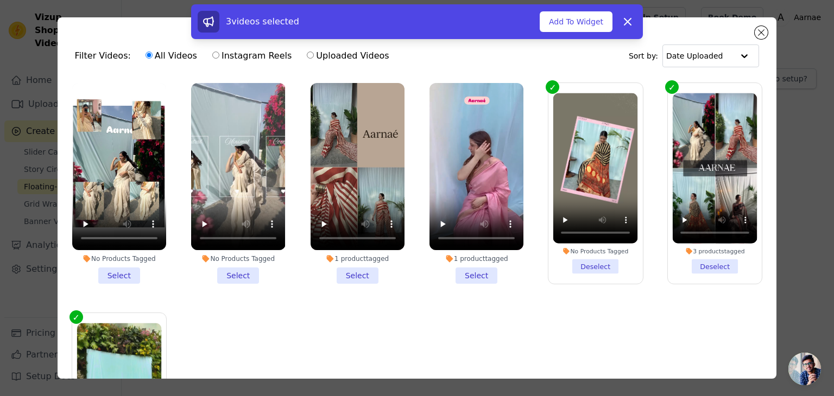
click at [514, 275] on li "1 product tagged Select" at bounding box center [477, 183] width 94 height 201
click at [0, 0] on input "1 product tagged Select" at bounding box center [0, 0] width 0 height 0
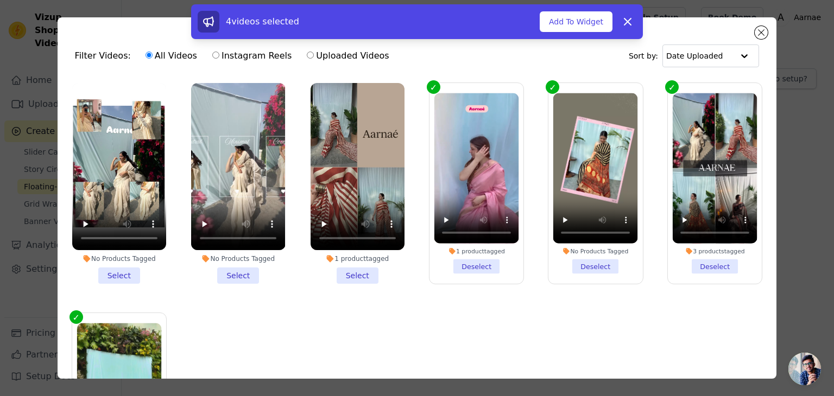
click at [366, 270] on li "1 product tagged Select" at bounding box center [358, 183] width 94 height 201
click at [0, 0] on input "1 product tagged Select" at bounding box center [0, 0] width 0 height 0
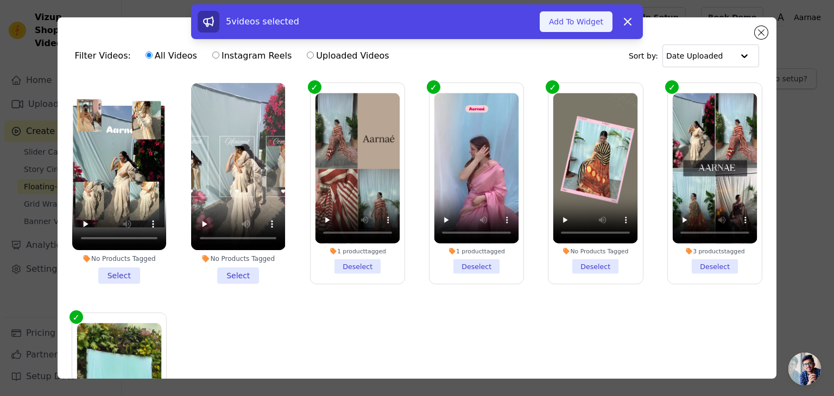
click at [580, 18] on button "Add To Widget" at bounding box center [576, 21] width 73 height 21
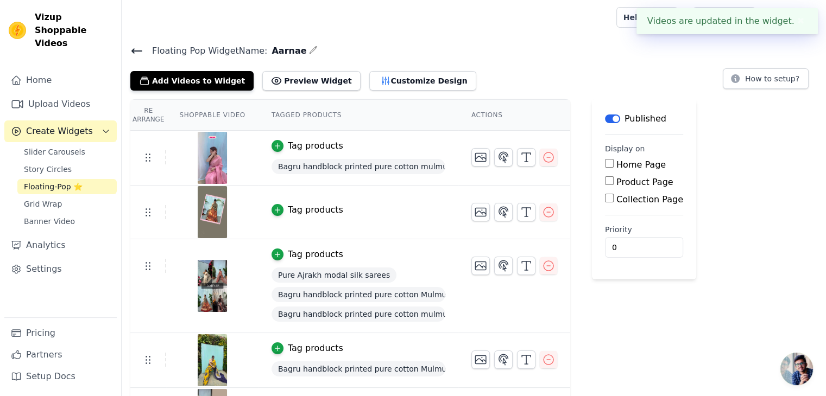
click at [605, 163] on input "Home Page" at bounding box center [609, 163] width 9 height 9
checkbox input "true"
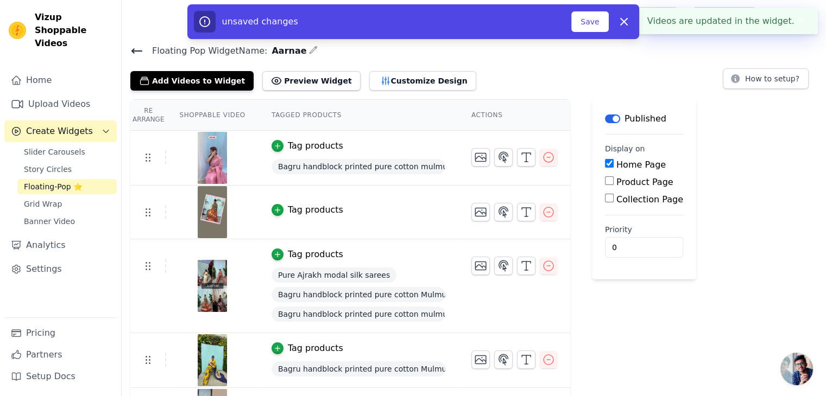
click at [605, 181] on input "Product Page" at bounding box center [609, 181] width 9 height 9
checkbox input "true"
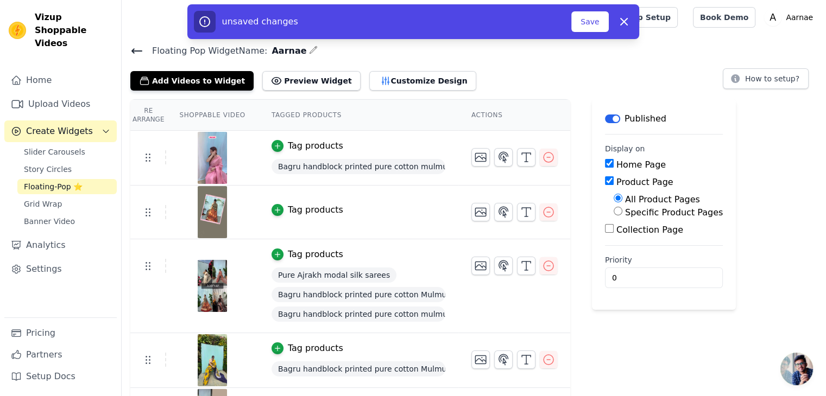
click at [605, 226] on input "Collection Page" at bounding box center [609, 228] width 9 height 9
checkbox input "true"
click at [589, 24] on button "Save" at bounding box center [589, 21] width 37 height 21
click at [586, 26] on button "Save" at bounding box center [589, 21] width 37 height 21
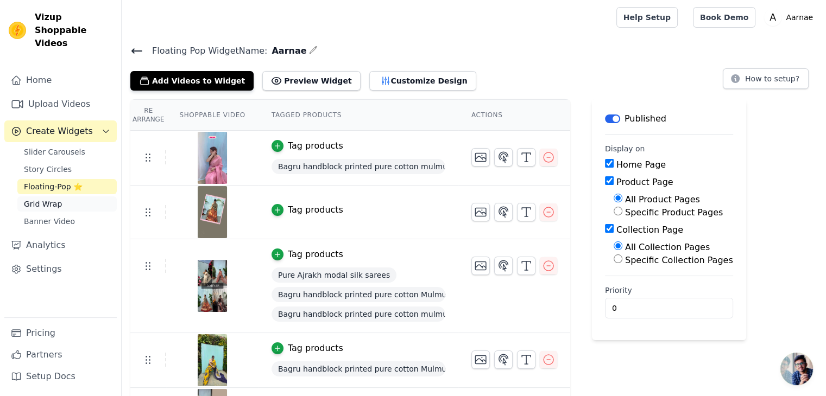
click at [58, 199] on span "Grid Wrap" at bounding box center [43, 204] width 38 height 11
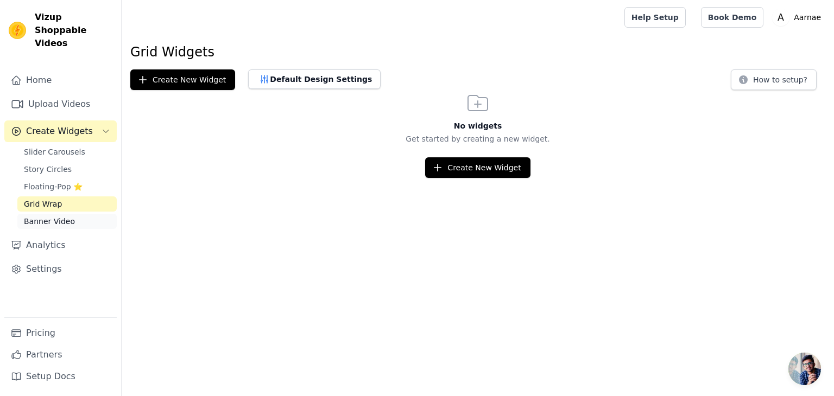
click at [60, 216] on span "Banner Video" at bounding box center [49, 221] width 51 height 11
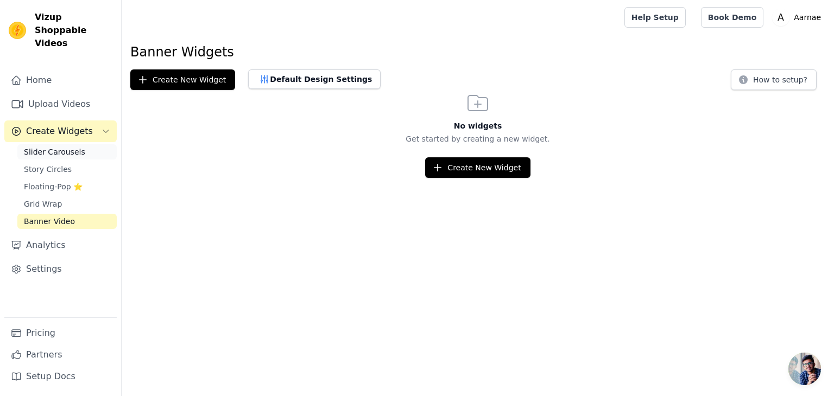
click at [81, 144] on link "Slider Carousels" at bounding box center [66, 151] width 99 height 15
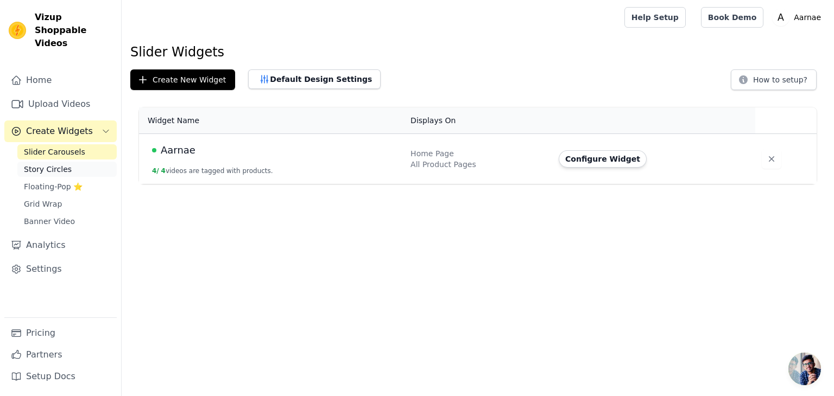
click at [74, 162] on link "Story Circles" at bounding box center [66, 169] width 99 height 15
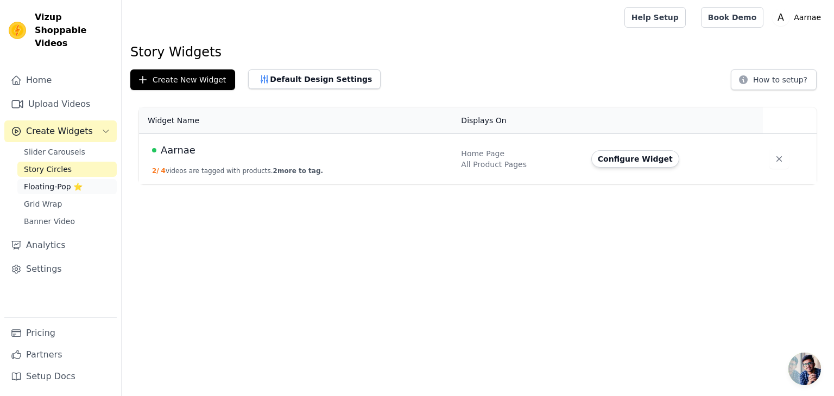
click at [69, 181] on span "Floating-Pop ⭐" at bounding box center [53, 186] width 59 height 11
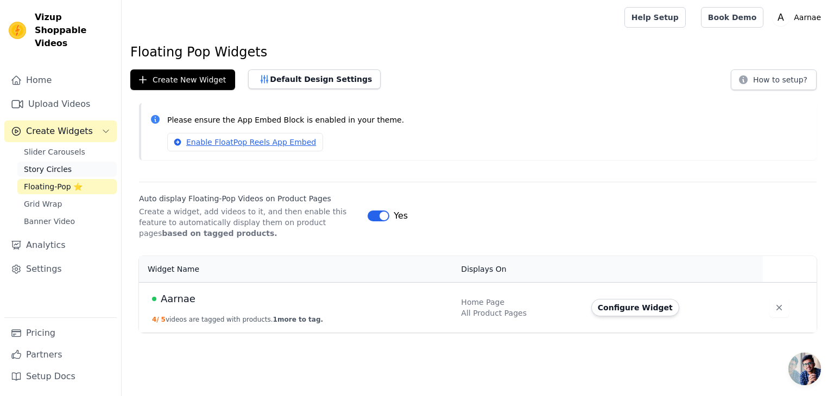
click at [72, 162] on link "Story Circles" at bounding box center [66, 169] width 99 height 15
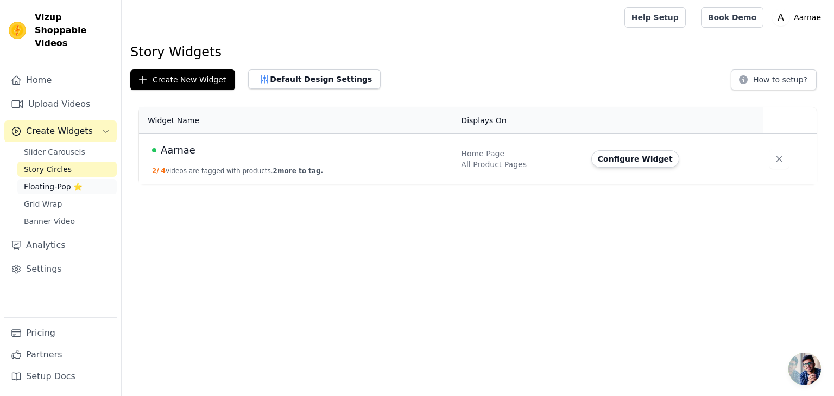
click at [62, 181] on span "Floating-Pop ⭐" at bounding box center [53, 186] width 59 height 11
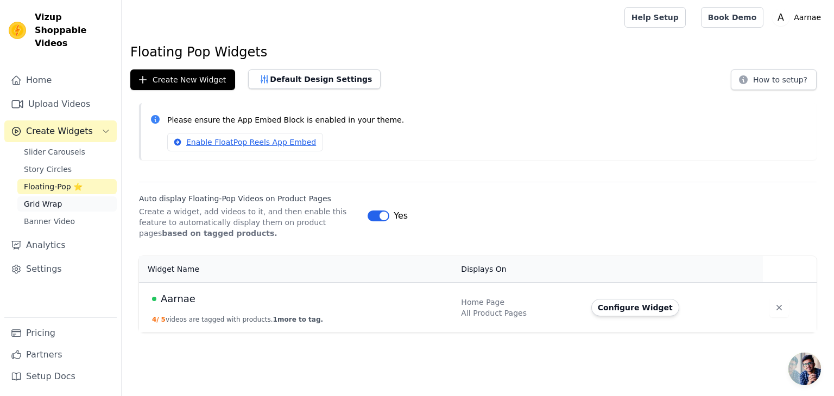
click at [80, 197] on link "Grid Wrap" at bounding box center [66, 204] width 99 height 15
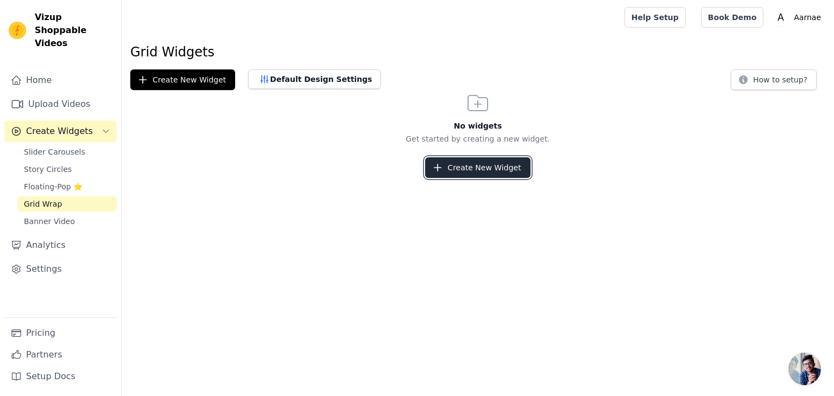
click at [483, 168] on button "Create New Widget" at bounding box center [477, 168] width 105 height 21
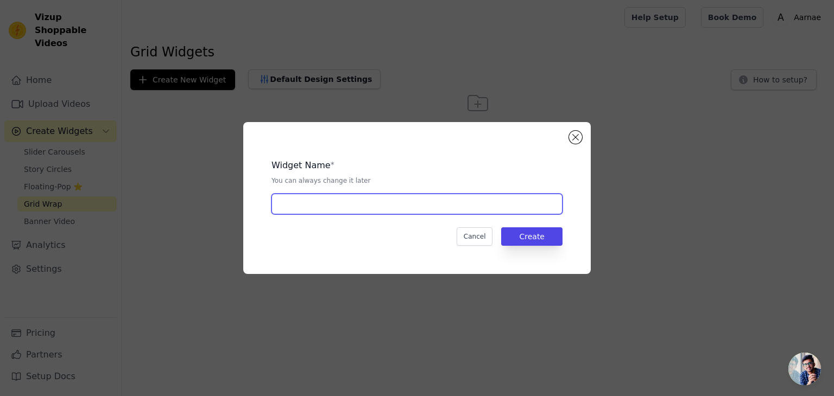
click at [413, 211] on input "text" at bounding box center [417, 204] width 291 height 21
type input "Aarnae"
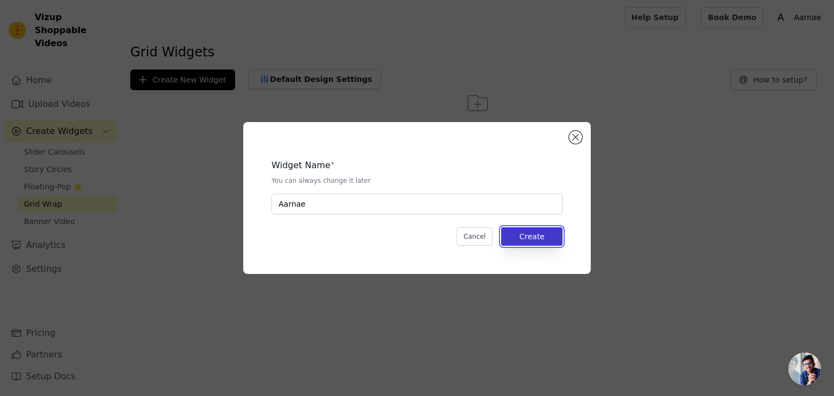
click at [519, 242] on button "Create" at bounding box center [531, 237] width 61 height 18
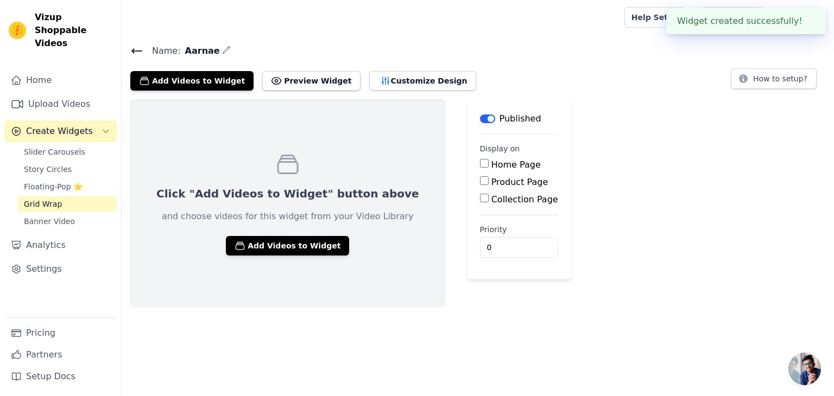
click at [480, 163] on input "Home Page" at bounding box center [484, 163] width 9 height 9
checkbox input "true"
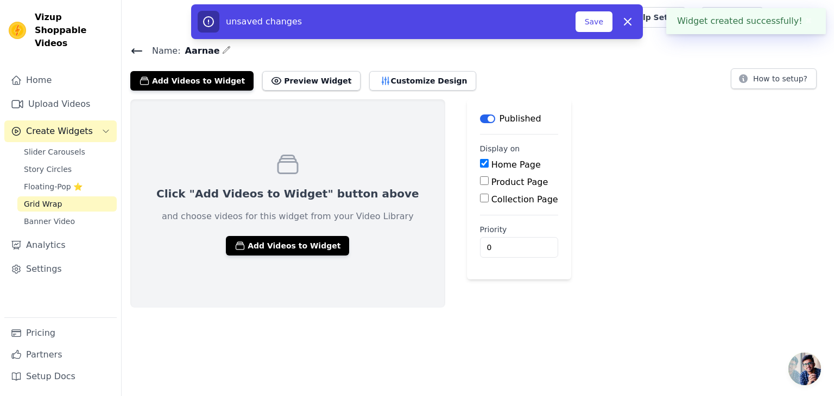
click at [480, 183] on input "Product Page" at bounding box center [484, 181] width 9 height 9
checkbox input "true"
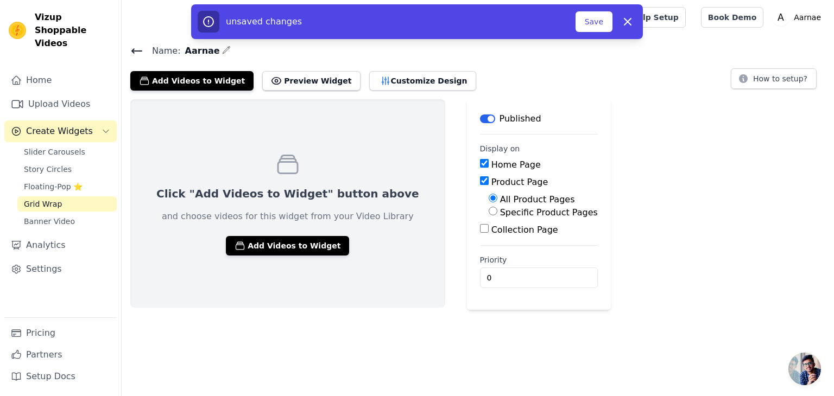
click at [480, 230] on input "Collection Page" at bounding box center [484, 228] width 9 height 9
checkbox input "true"
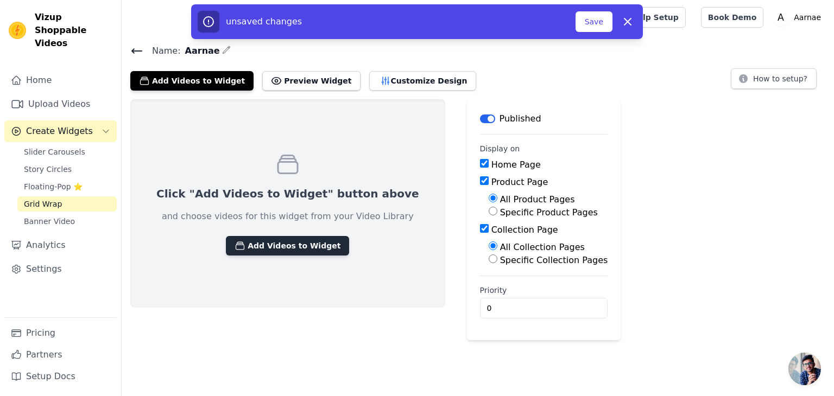
click at [302, 249] on button "Add Videos to Widget" at bounding box center [287, 246] width 123 height 20
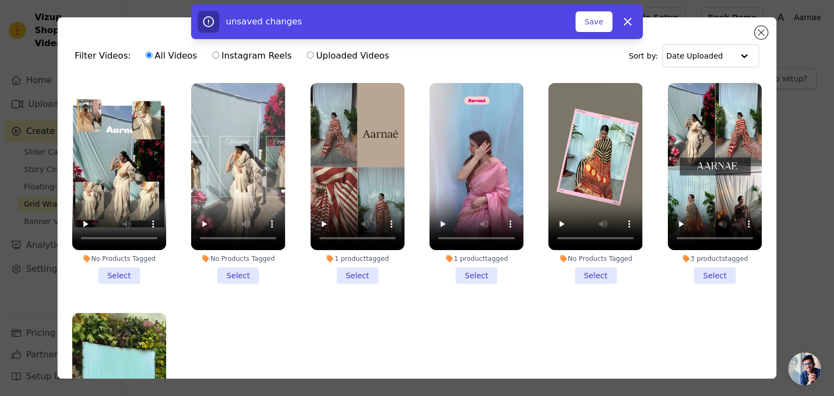
click at [470, 268] on li "1 product tagged Select" at bounding box center [477, 183] width 94 height 201
click at [0, 0] on input "1 product tagged Select" at bounding box center [0, 0] width 0 height 0
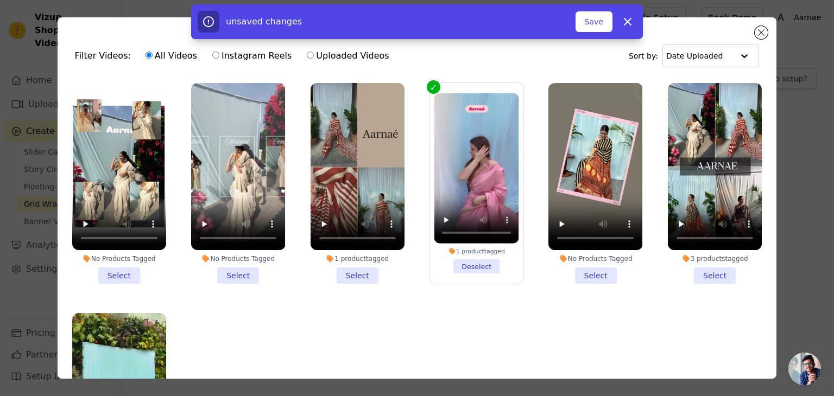
click at [583, 270] on li "No Products Tagged Select" at bounding box center [596, 183] width 94 height 201
click at [0, 0] on input "No Products Tagged Select" at bounding box center [0, 0] width 0 height 0
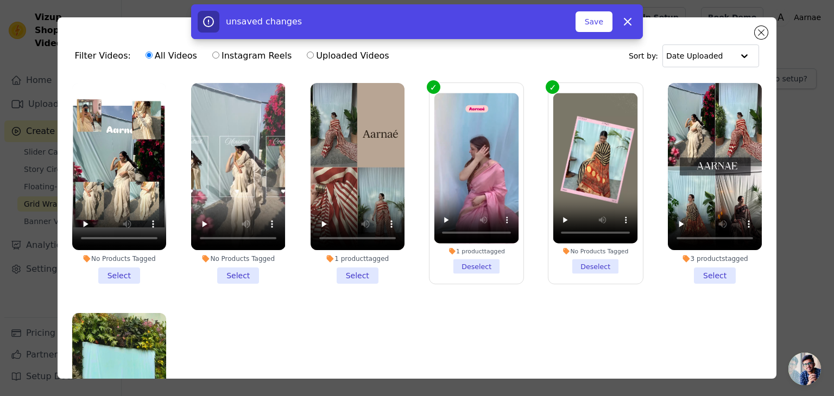
click at [707, 276] on li "3 products tagged Select" at bounding box center [715, 183] width 94 height 201
click at [0, 0] on input "3 products tagged Select" at bounding box center [0, 0] width 0 height 0
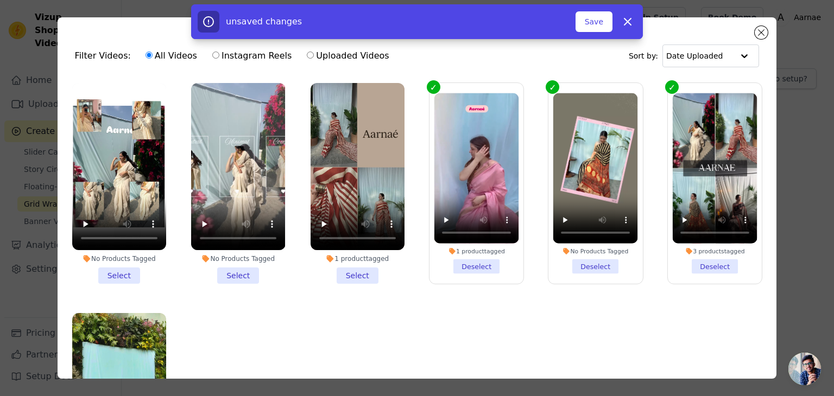
click at [344, 269] on li "1 product tagged Select" at bounding box center [358, 183] width 94 height 201
click at [0, 0] on input "1 product tagged Select" at bounding box center [0, 0] width 0 height 0
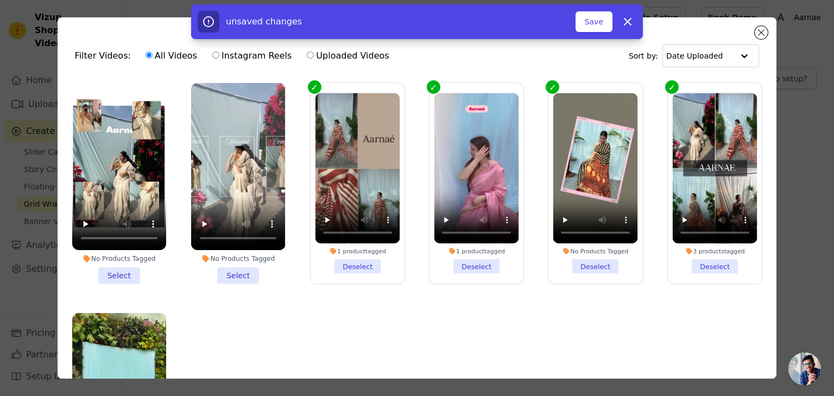
click at [249, 272] on li "No Products Tagged Select" at bounding box center [238, 183] width 94 height 201
click at [0, 0] on input "No Products Tagged Select" at bounding box center [0, 0] width 0 height 0
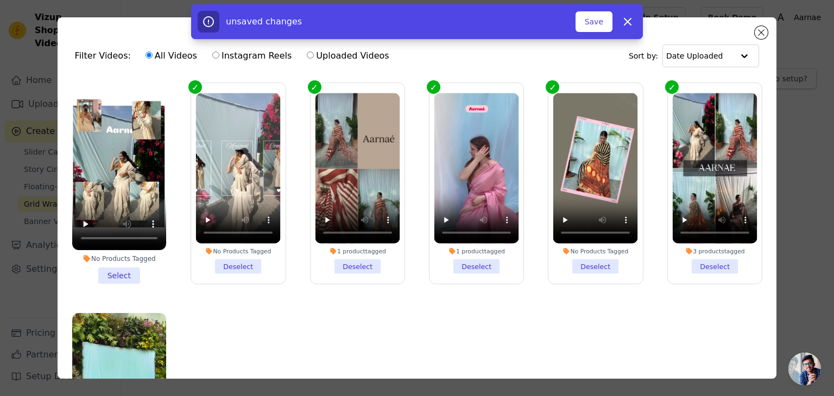
click at [134, 274] on li "No Products Tagged Select" at bounding box center [119, 183] width 94 height 201
click at [0, 0] on input "No Products Tagged Select" at bounding box center [0, 0] width 0 height 0
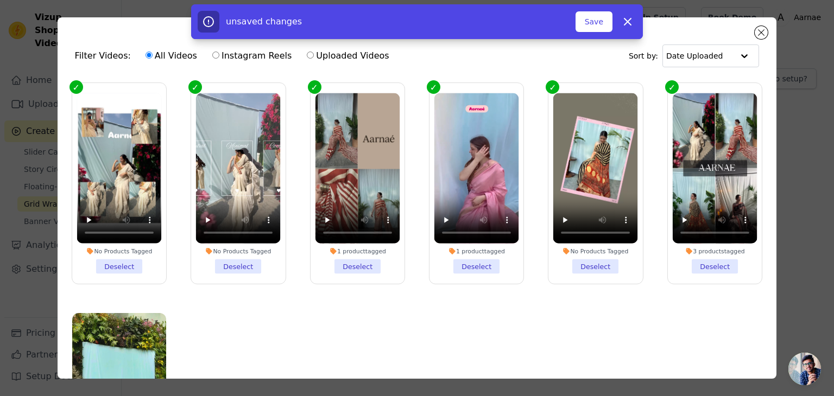
scroll to position [97, 0]
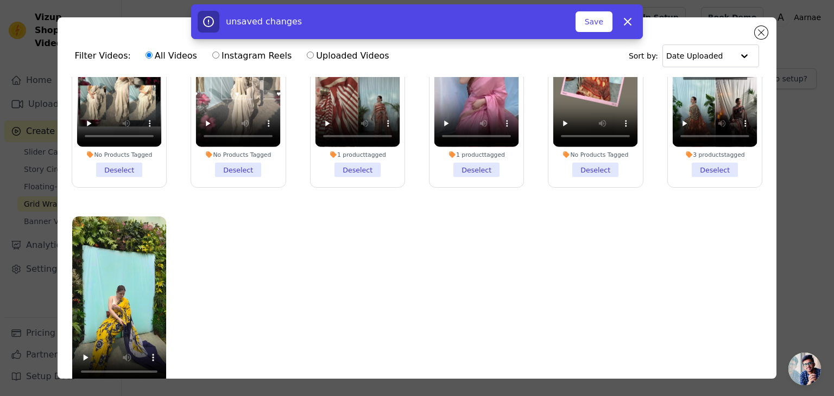
click at [117, 168] on li "No Products Tagged Deselect" at bounding box center [119, 87] width 85 height 181
click at [0, 0] on input "No Products Tagged Deselect" at bounding box center [0, 0] width 0 height 0
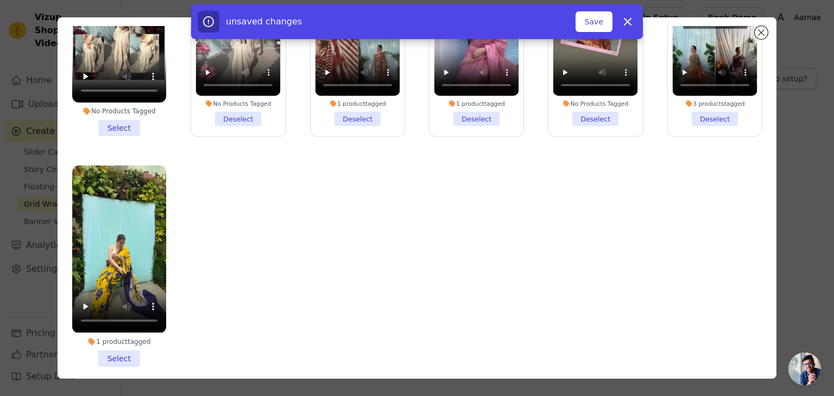
scroll to position [94, 0]
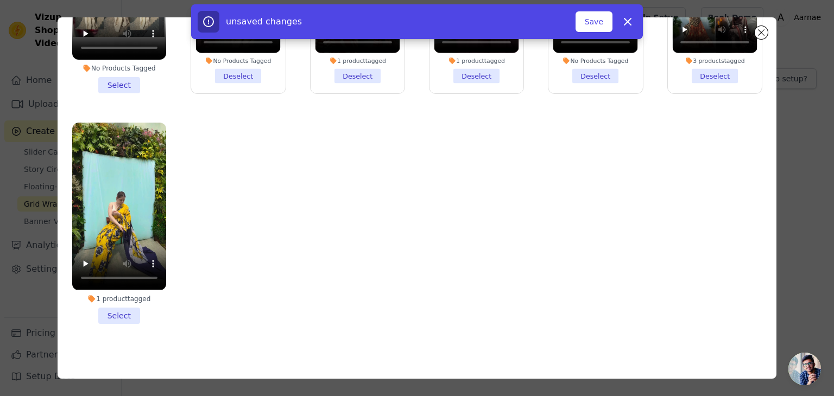
click at [131, 306] on li "1 product tagged Select" at bounding box center [119, 223] width 94 height 201
click at [0, 0] on input "1 product tagged Select" at bounding box center [0, 0] width 0 height 0
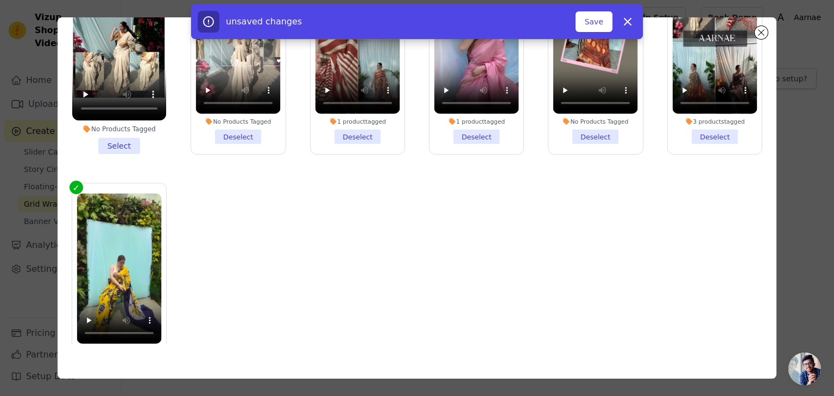
scroll to position [0, 0]
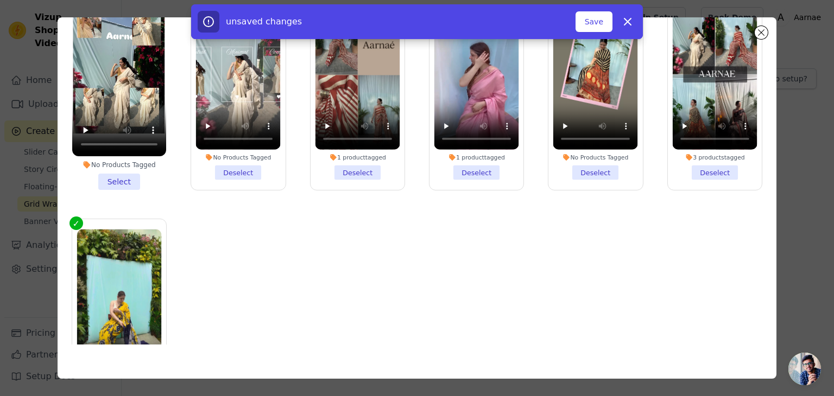
click at [119, 172] on li "No Products Tagged Select" at bounding box center [119, 89] width 94 height 201
click at [0, 0] on input "No Products Tagged Select" at bounding box center [0, 0] width 0 height 0
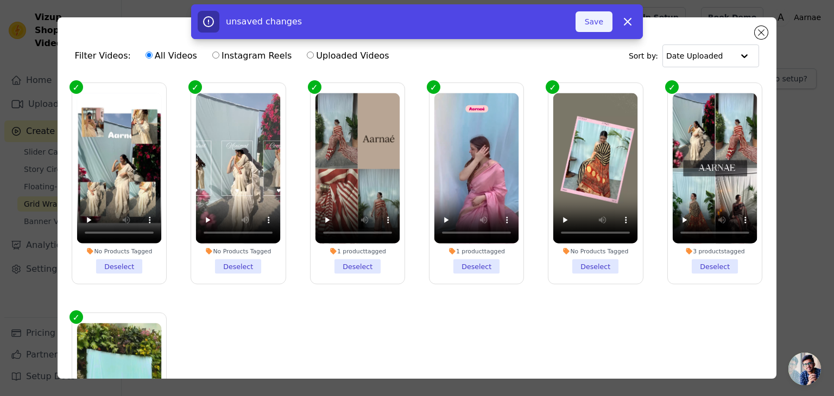
click at [597, 31] on button "Save" at bounding box center [594, 21] width 37 height 21
click at [591, 26] on button "Save" at bounding box center [594, 21] width 37 height 21
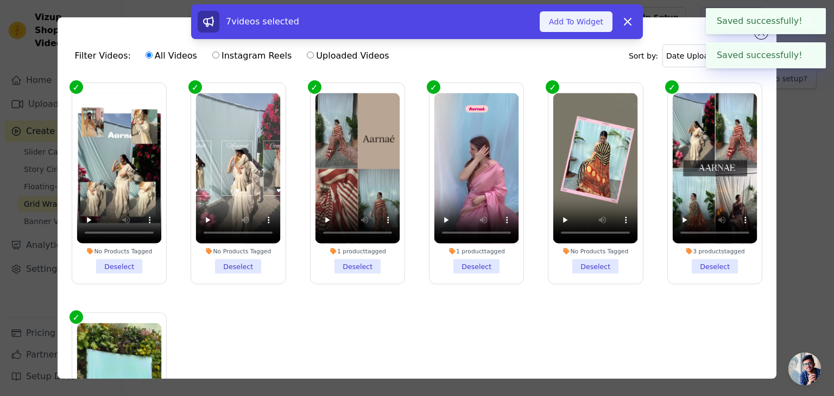
click at [574, 14] on button "Add To Widget" at bounding box center [576, 21] width 73 height 21
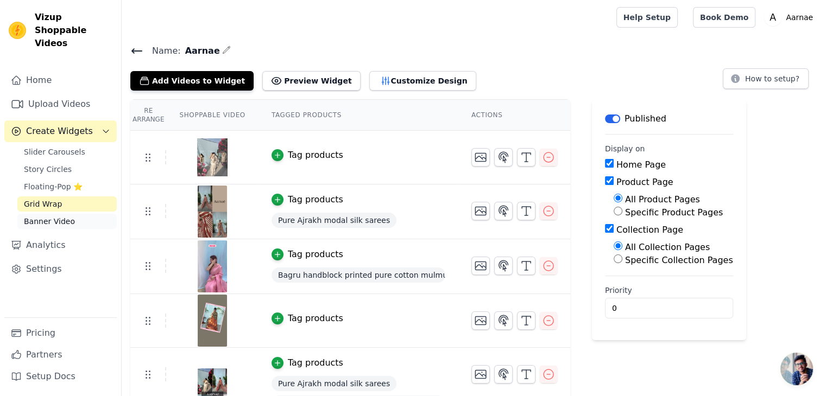
click at [56, 216] on span "Banner Video" at bounding box center [49, 221] width 51 height 11
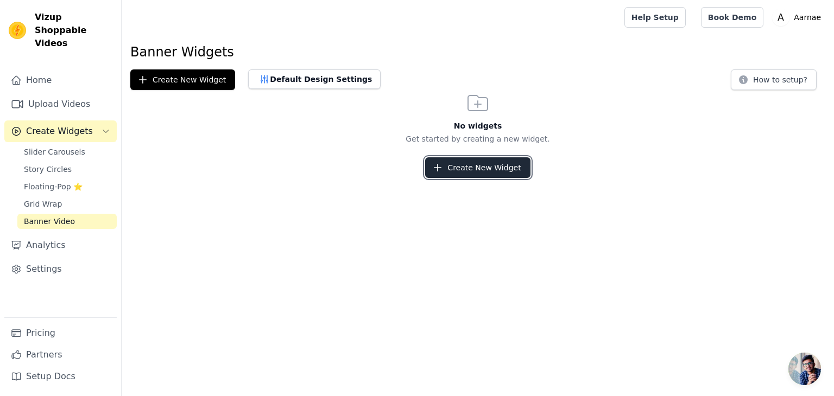
click at [474, 164] on button "Create New Widget" at bounding box center [477, 168] width 105 height 21
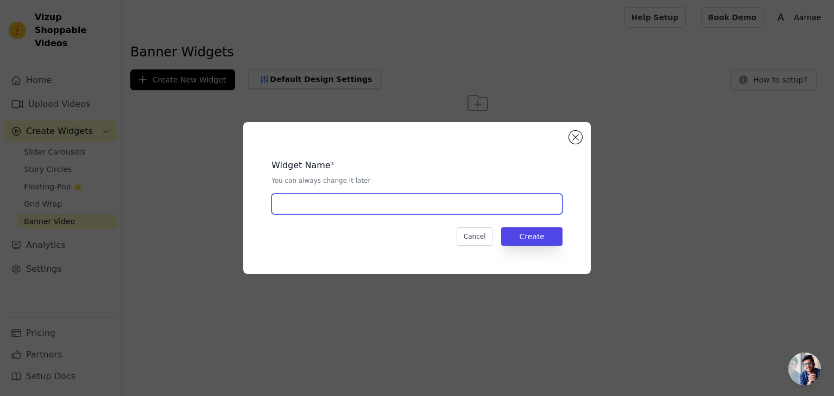
click at [374, 204] on input "text" at bounding box center [417, 204] width 291 height 21
type input "Aarnae"
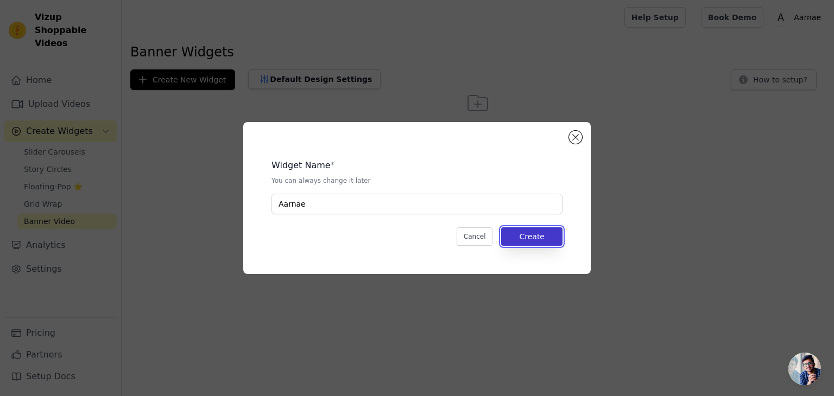
click at [536, 235] on button "Create" at bounding box center [531, 237] width 61 height 18
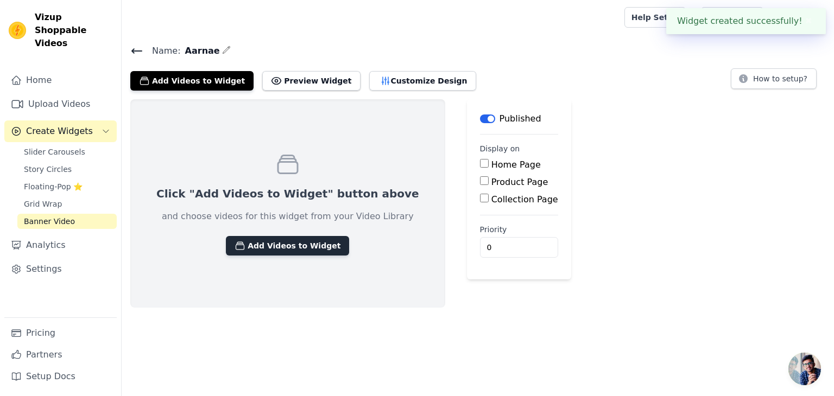
click at [283, 249] on button "Add Videos to Widget" at bounding box center [287, 246] width 123 height 20
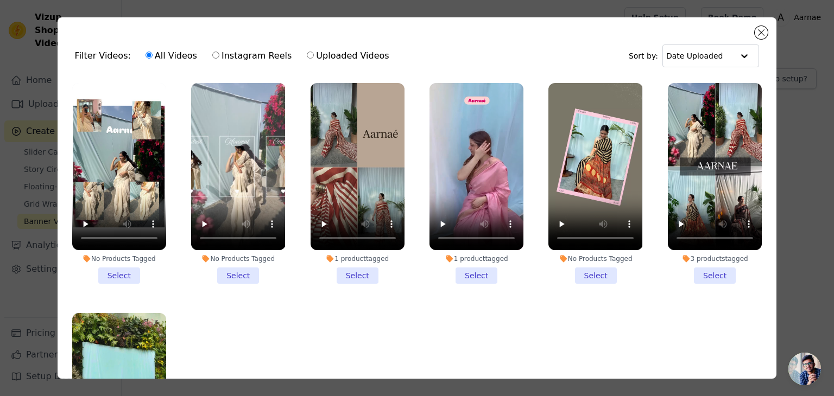
click at [708, 269] on li "3 products tagged Select" at bounding box center [715, 183] width 94 height 201
click at [0, 0] on input "3 products tagged Select" at bounding box center [0, 0] width 0 height 0
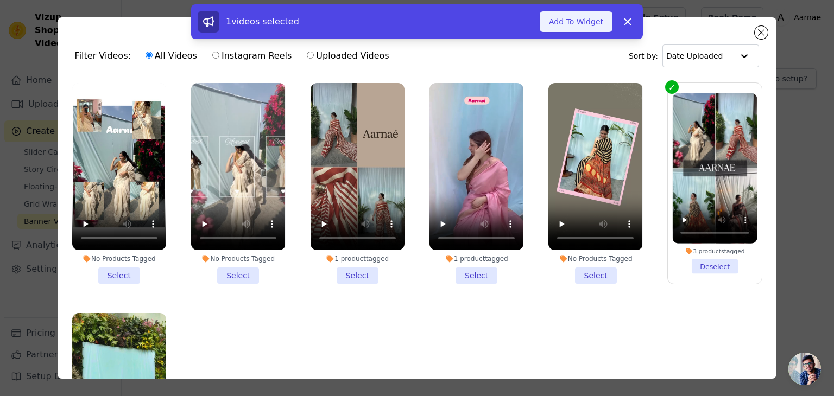
click at [589, 28] on button "Add To Widget" at bounding box center [576, 21] width 73 height 21
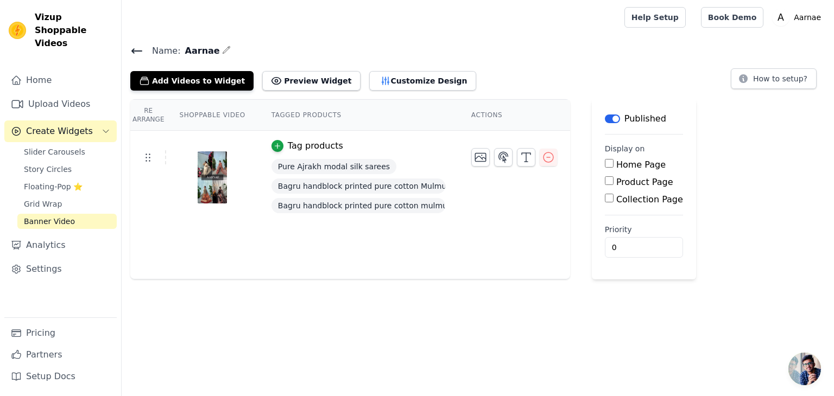
click at [483, 209] on tr "Tag products Pure Ajrakh modal silk sarees Bagru handblock printed pure cotton …" at bounding box center [350, 178] width 440 height 94
click at [216, 83] on button "Add Videos to Widget" at bounding box center [191, 81] width 123 height 20
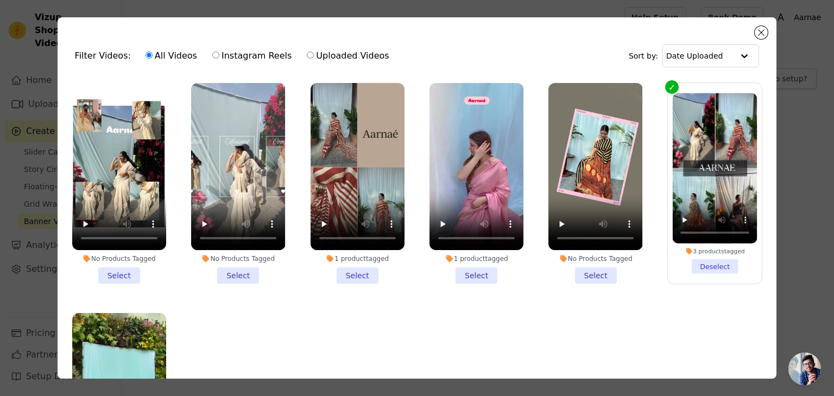
click at [348, 268] on li "1 product tagged Select" at bounding box center [358, 183] width 94 height 201
click at [0, 0] on input "1 product tagged Select" at bounding box center [0, 0] width 0 height 0
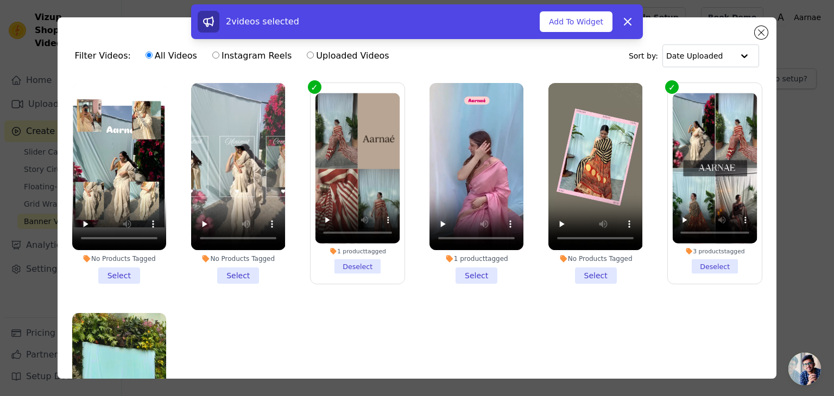
click at [691, 266] on li "3 products tagged Deselect" at bounding box center [715, 183] width 85 height 181
click at [0, 0] on input "3 products tagged Deselect" at bounding box center [0, 0] width 0 height 0
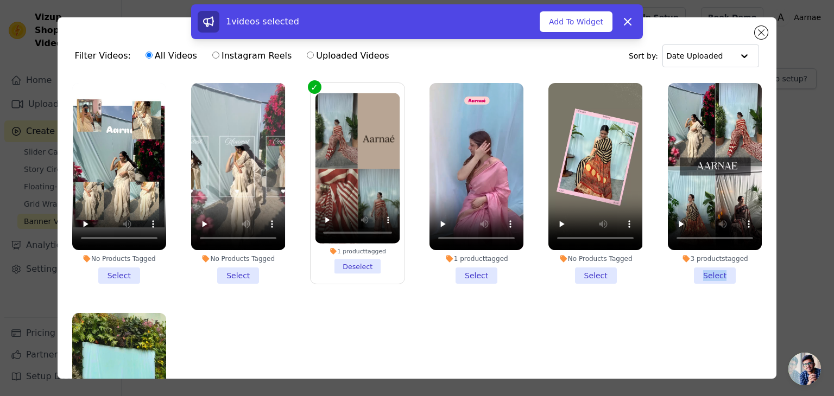
click at [691, 266] on li "3 products tagged Select" at bounding box center [715, 183] width 94 height 201
click at [0, 0] on input "3 products tagged Select" at bounding box center [0, 0] width 0 height 0
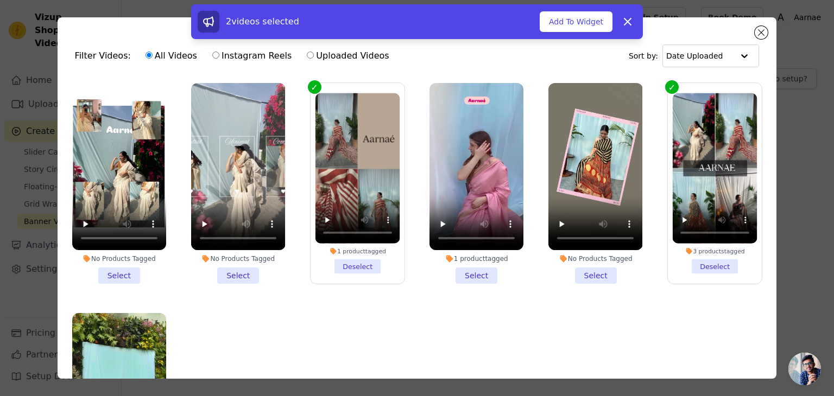
click at [595, 272] on li "No Products Tagged Select" at bounding box center [596, 183] width 94 height 201
click at [0, 0] on input "No Products Tagged Select" at bounding box center [0, 0] width 0 height 0
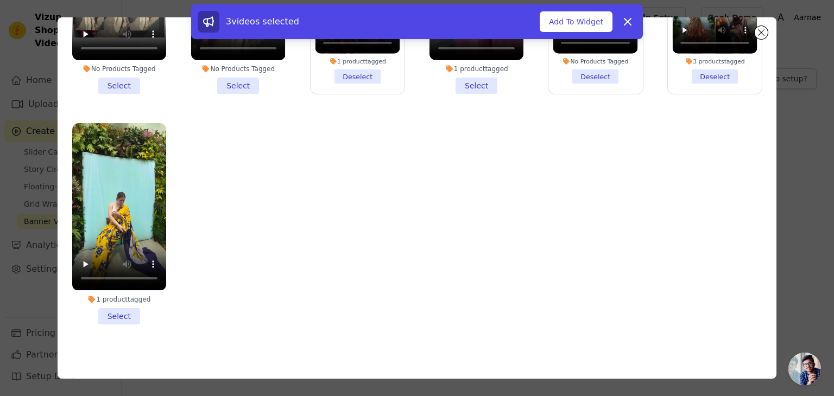
scroll to position [94, 0]
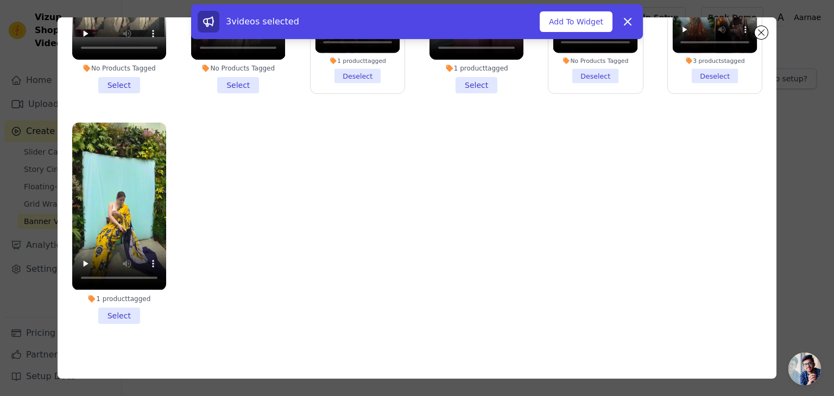
click at [114, 307] on li "1 product tagged Select" at bounding box center [119, 223] width 94 height 201
click at [0, 0] on input "1 product tagged Select" at bounding box center [0, 0] width 0 height 0
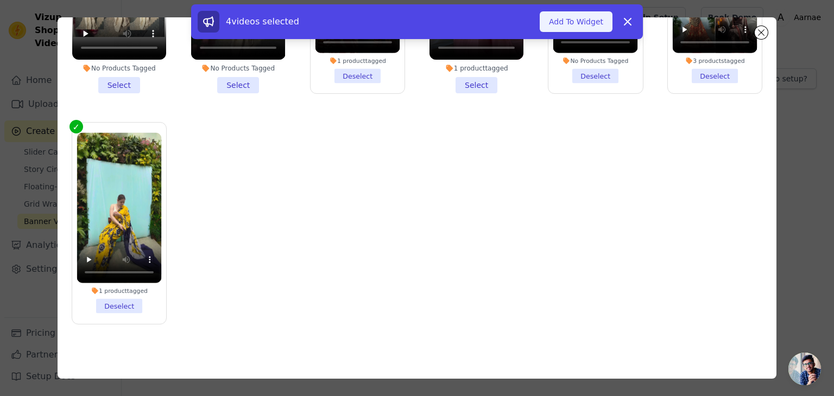
click at [589, 22] on button "Add To Widget" at bounding box center [576, 21] width 73 height 21
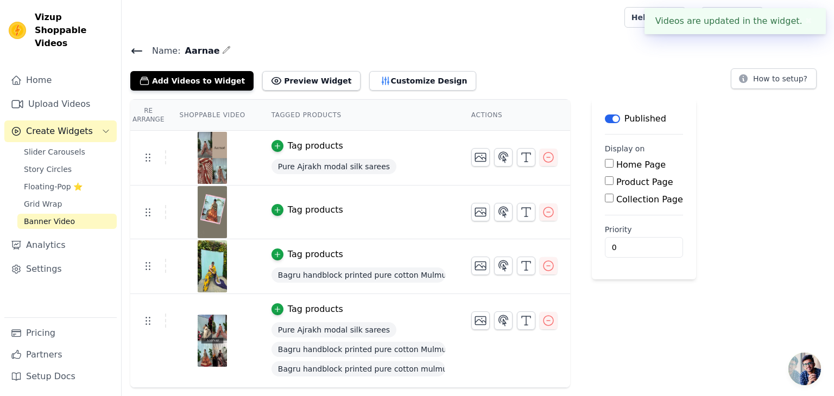
click at [605, 163] on input "Home Page" at bounding box center [609, 163] width 9 height 9
checkbox input "true"
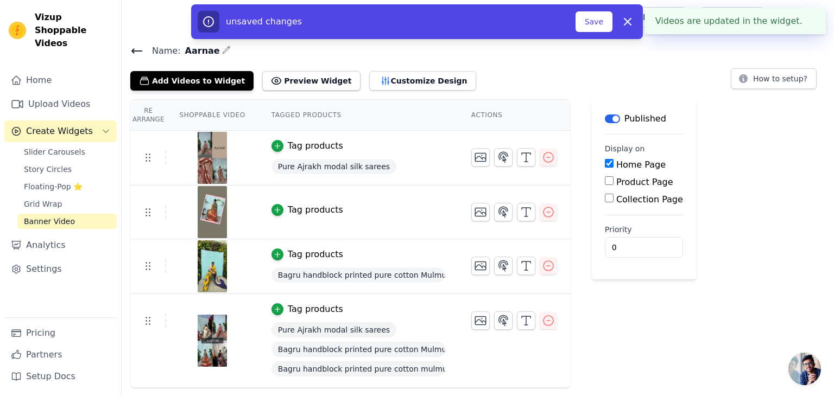
click at [605, 181] on input "Product Page" at bounding box center [609, 181] width 9 height 9
checkbox input "true"
click at [605, 231] on input "Collection Page" at bounding box center [609, 228] width 9 height 9
checkbox input "true"
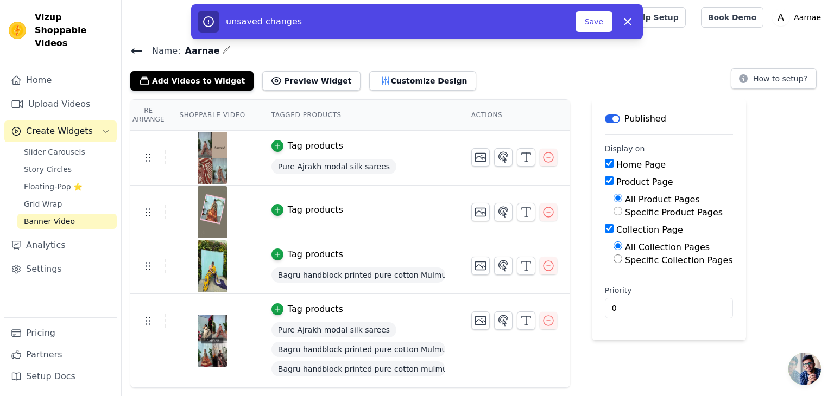
click at [771, 199] on div "Re Arrange Shoppable Video Tagged Products Actions Tag products Pure Ajrakh mod…" at bounding box center [478, 243] width 713 height 289
click at [589, 25] on button "Save" at bounding box center [594, 21] width 37 height 21
